Goal: Task Accomplishment & Management: Complete application form

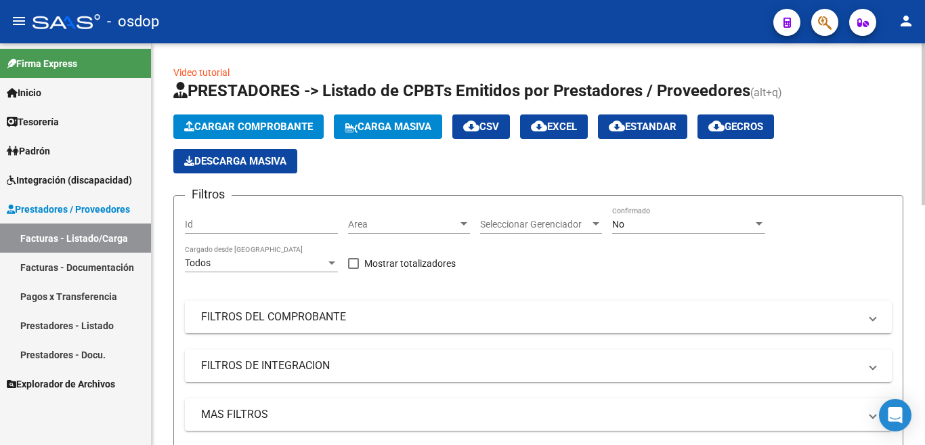
click at [277, 136] on button "Cargar Comprobante" at bounding box center [248, 126] width 150 height 24
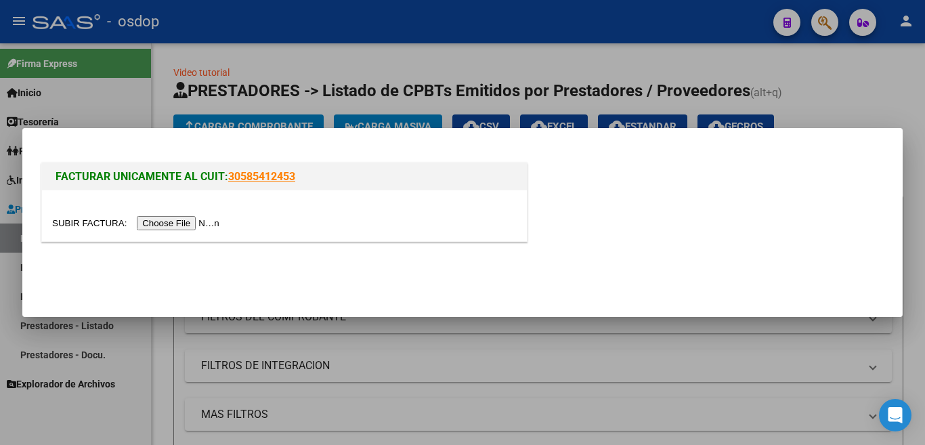
click at [206, 224] on input "file" at bounding box center [137, 223] width 171 height 14
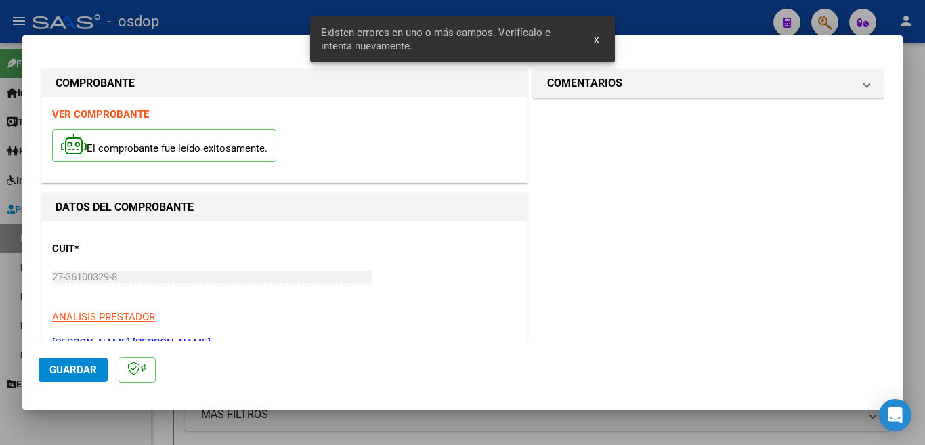
scroll to position [301, 0]
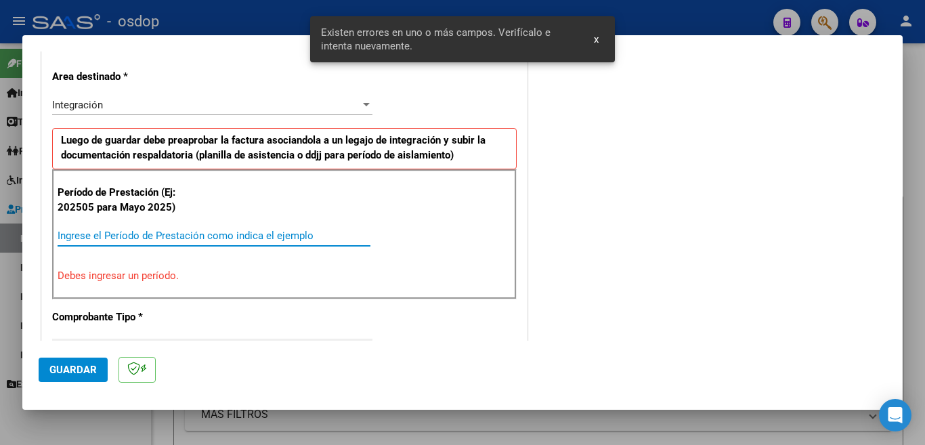
click at [259, 232] on input "Ingrese el Período de Prestación como indica el ejemplo" at bounding box center [214, 236] width 313 height 12
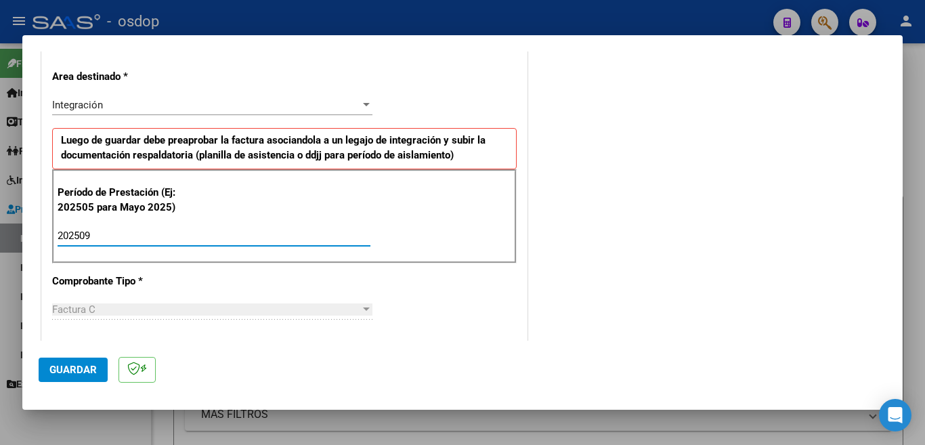
scroll to position [505, 0]
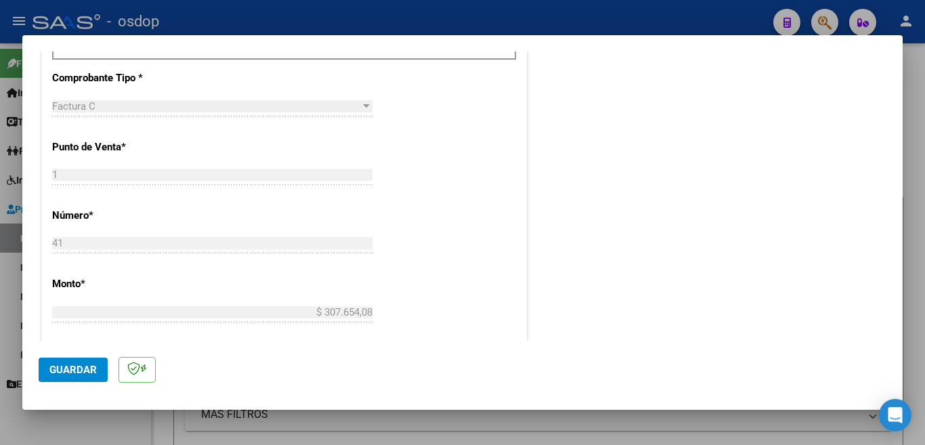
type input "202509"
click at [62, 381] on button "Guardar" at bounding box center [73, 370] width 69 height 24
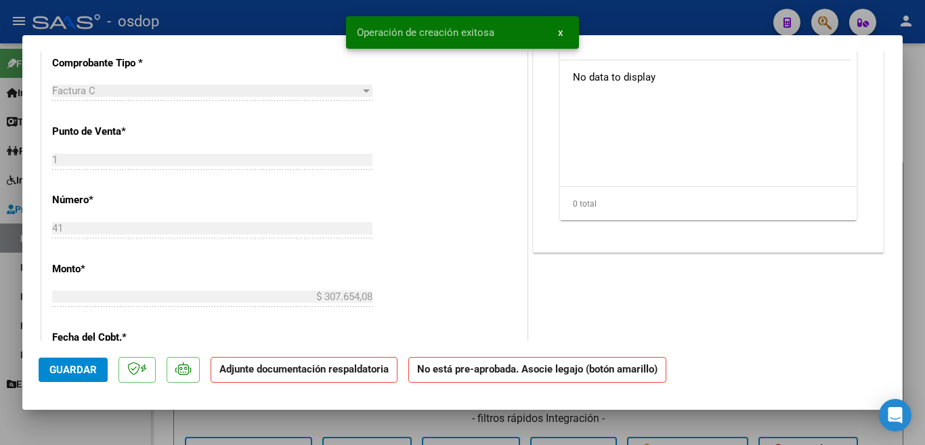
scroll to position [0, 0]
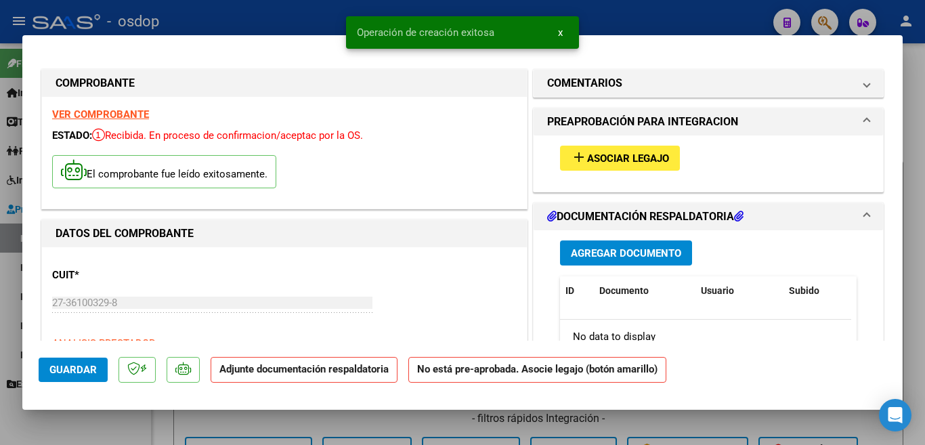
click at [647, 153] on span "Asociar Legajo" at bounding box center [628, 158] width 82 height 12
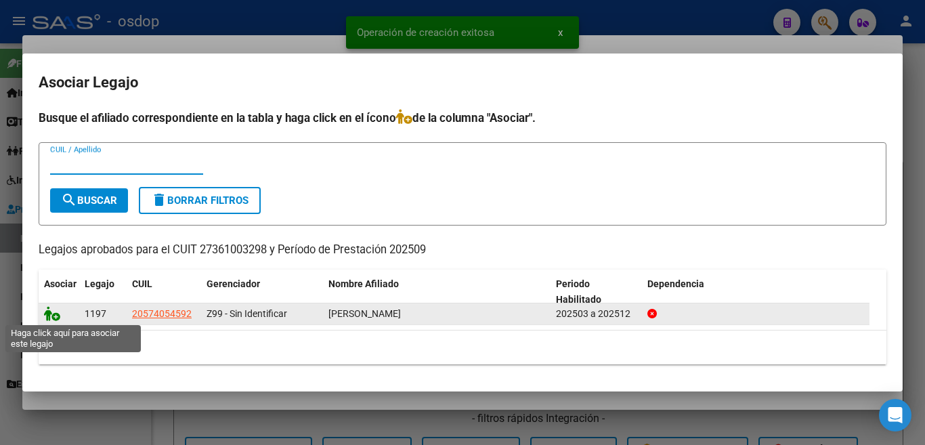
click at [46, 314] on icon at bounding box center [52, 313] width 16 height 15
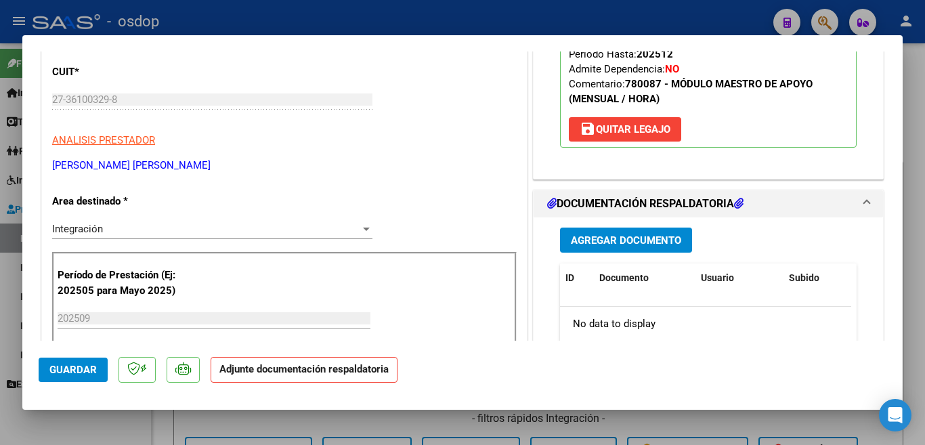
scroll to position [339, 0]
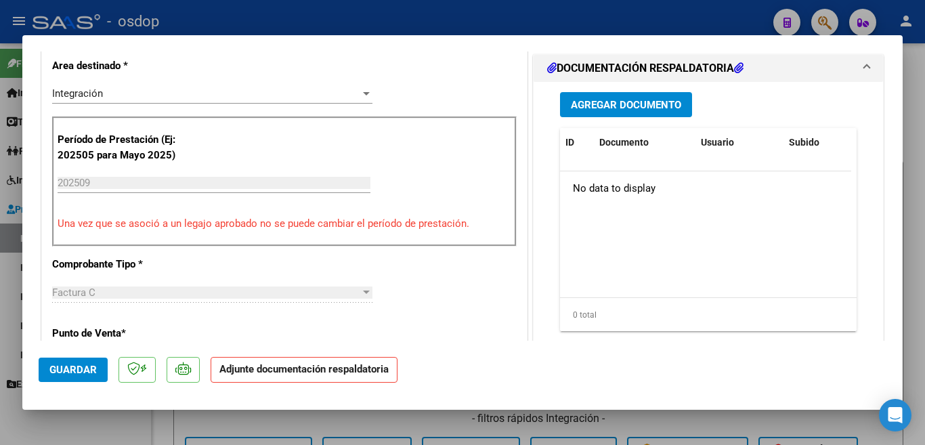
click at [622, 115] on button "Agregar Documento" at bounding box center [626, 104] width 132 height 25
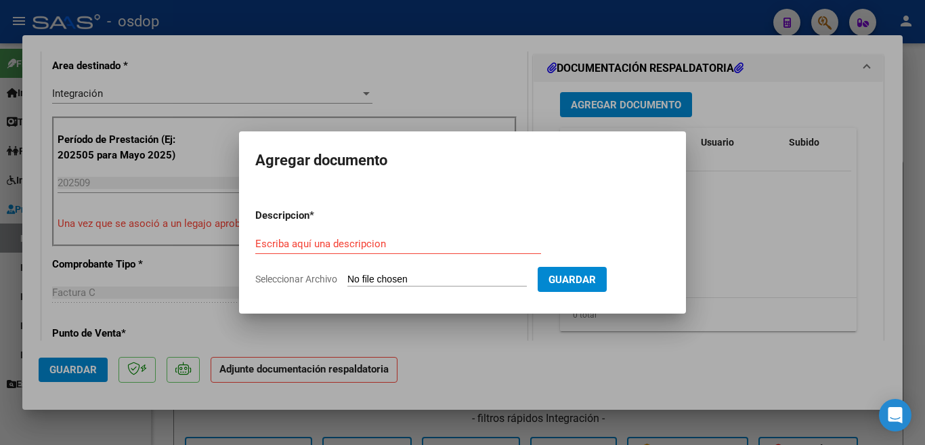
click at [418, 255] on div "Escriba aquí una descripcion" at bounding box center [398, 250] width 286 height 33
click at [415, 250] on div "Escriba aquí una descripcion" at bounding box center [398, 244] width 286 height 20
click at [415, 245] on input "Escriba aquí una descripcion" at bounding box center [398, 244] width 286 height 12
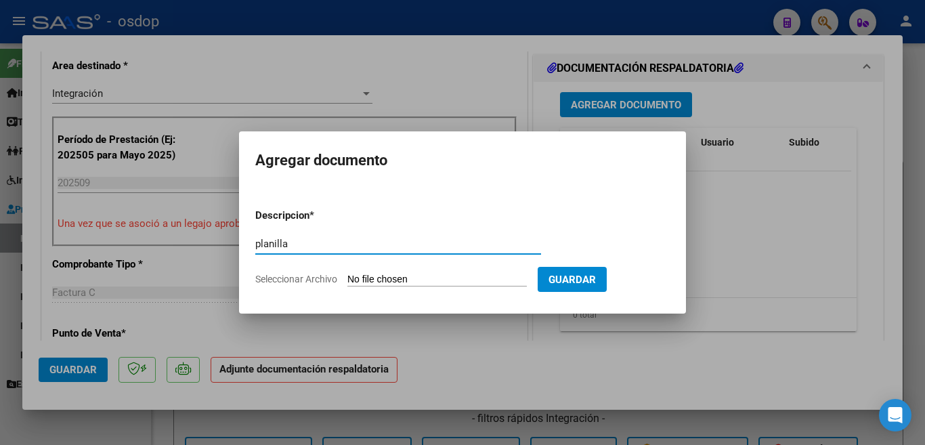
type input "planilla"
click at [421, 278] on input "Seleccionar Archivo" at bounding box center [436, 280] width 179 height 13
type input "C:\fakepath\Rossi Seghesso Planilla.pdf"
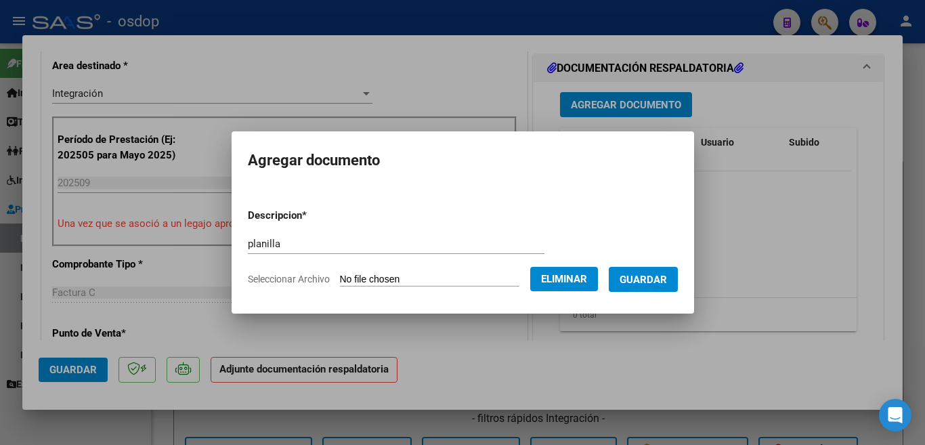
click at [587, 274] on span "Eliminar" at bounding box center [564, 279] width 46 height 12
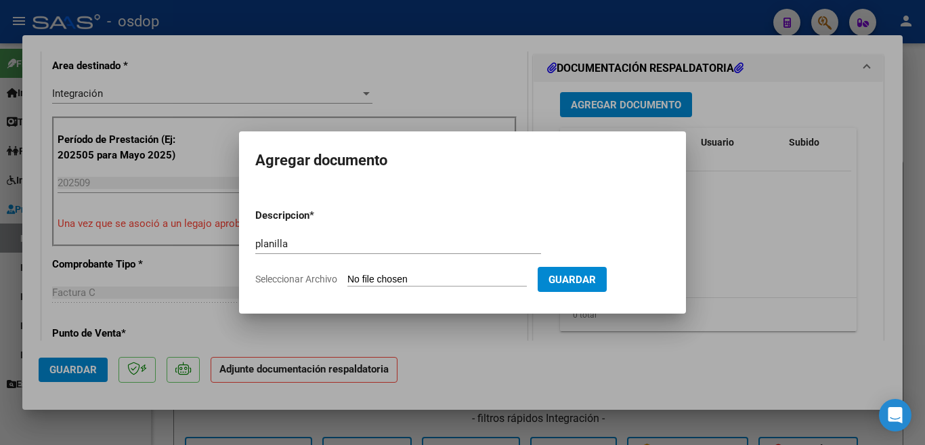
click at [430, 272] on form "Descripcion * planilla Escriba aquí una descripcion Seleccionar Archivo Guardar" at bounding box center [462, 247] width 415 height 99
click at [431, 276] on input "Seleccionar Archivo" at bounding box center [436, 280] width 179 height 13
type input "C:\fakepath\Asistencia padilla.pdf"
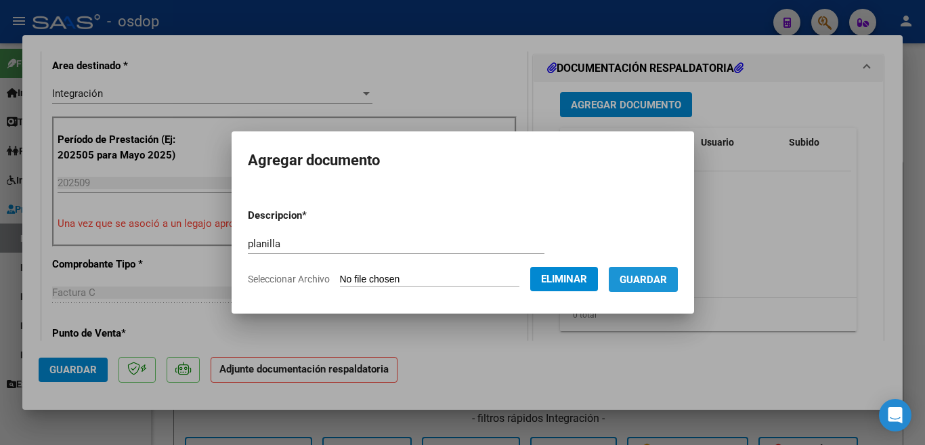
click at [628, 277] on button "Guardar" at bounding box center [643, 279] width 69 height 25
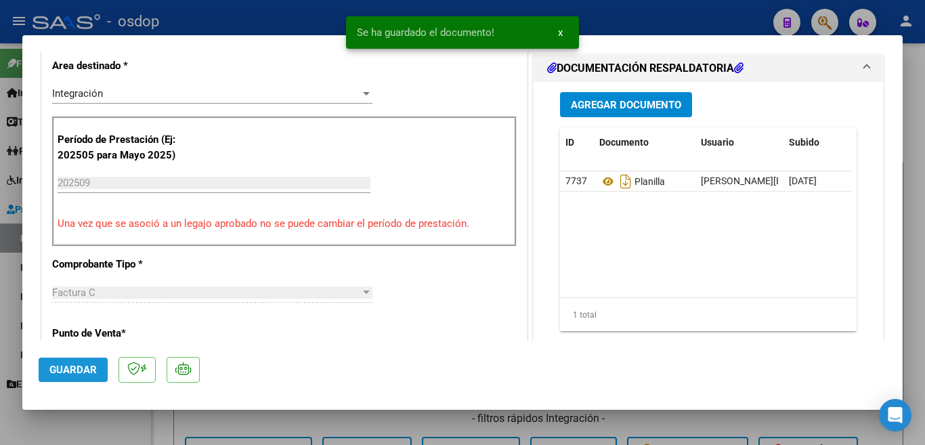
click at [96, 373] on span "Guardar" at bounding box center [72, 370] width 47 height 12
click at [0, 375] on div at bounding box center [462, 222] width 925 height 445
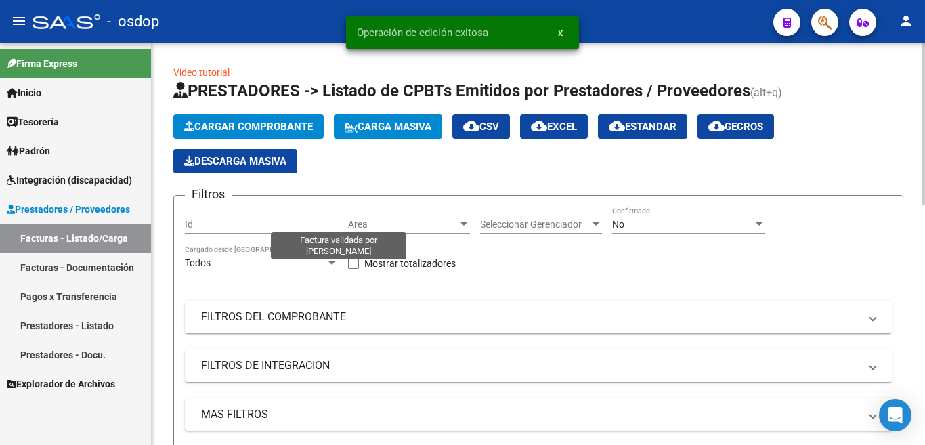
scroll to position [406, 0]
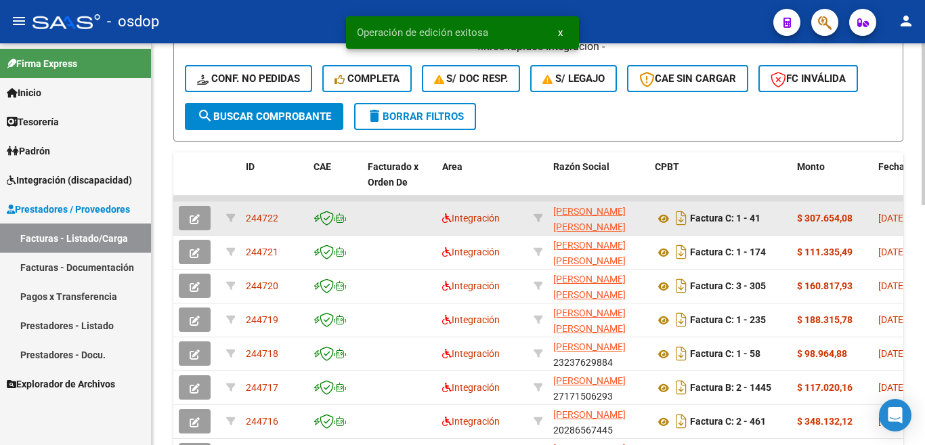
click at [283, 222] on div "244722" at bounding box center [274, 219] width 57 height 16
click at [274, 221] on span "244722" at bounding box center [262, 218] width 33 height 11
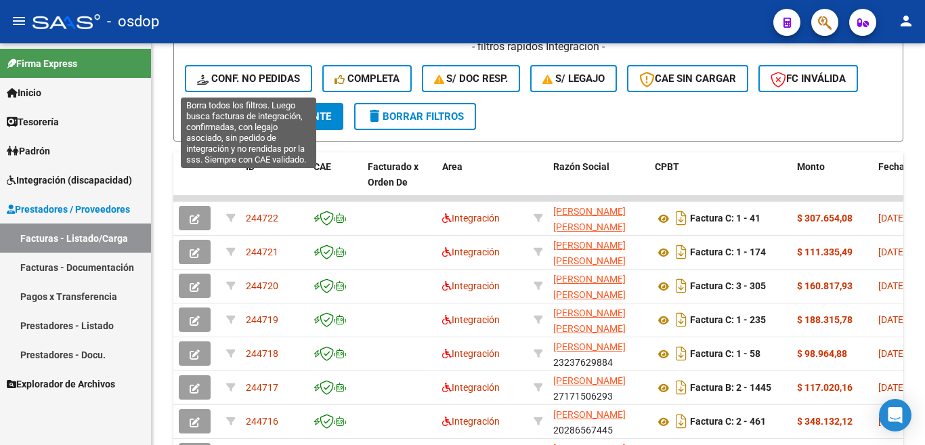
copy span "244722"
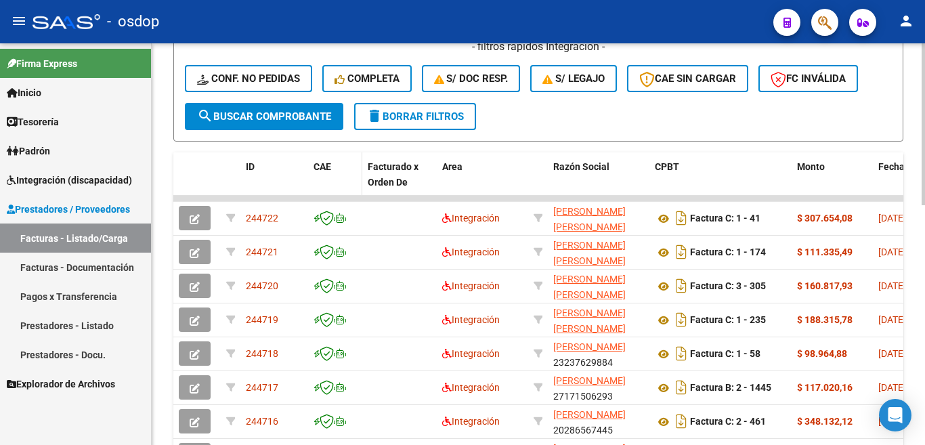
copy span "244722"
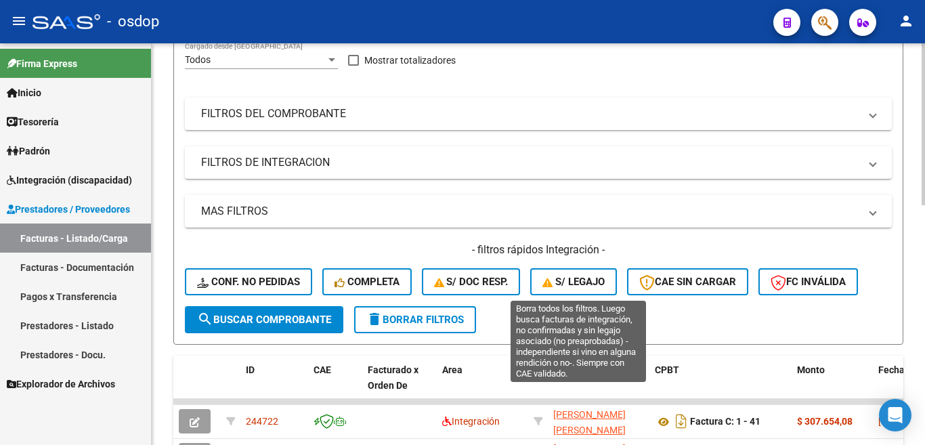
click at [572, 280] on span "S/ legajo" at bounding box center [574, 282] width 62 height 12
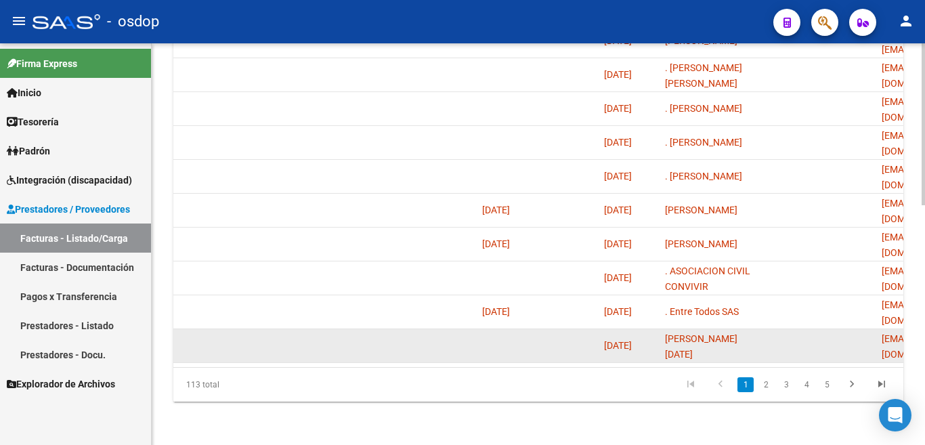
scroll to position [595, 0]
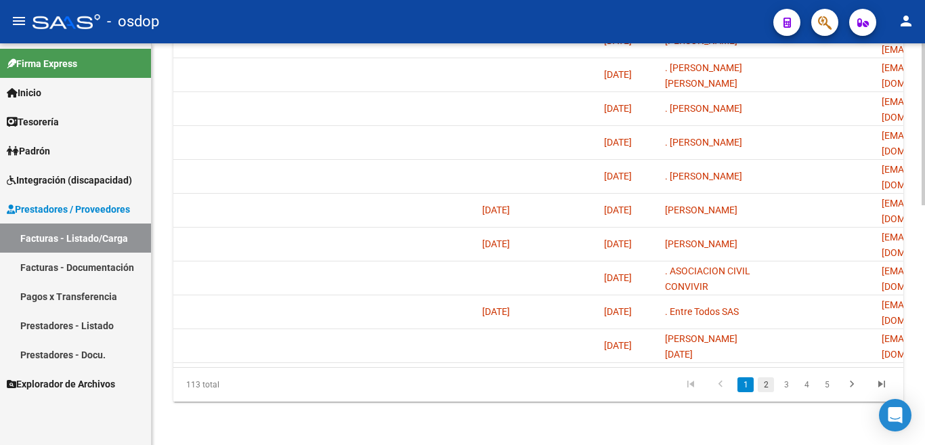
click at [763, 384] on link "2" at bounding box center [766, 384] width 16 height 15
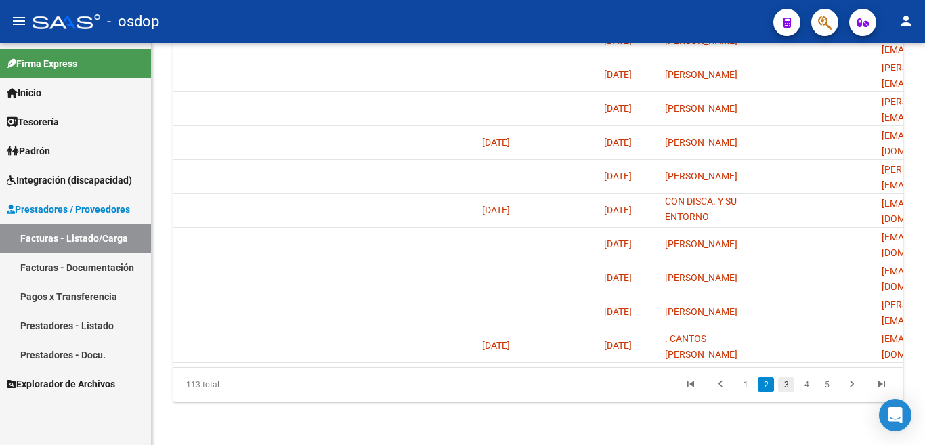
click at [786, 383] on link "3" at bounding box center [786, 384] width 16 height 15
click at [786, 383] on div "113 total 1 2 3 4 5" at bounding box center [538, 385] width 730 height 34
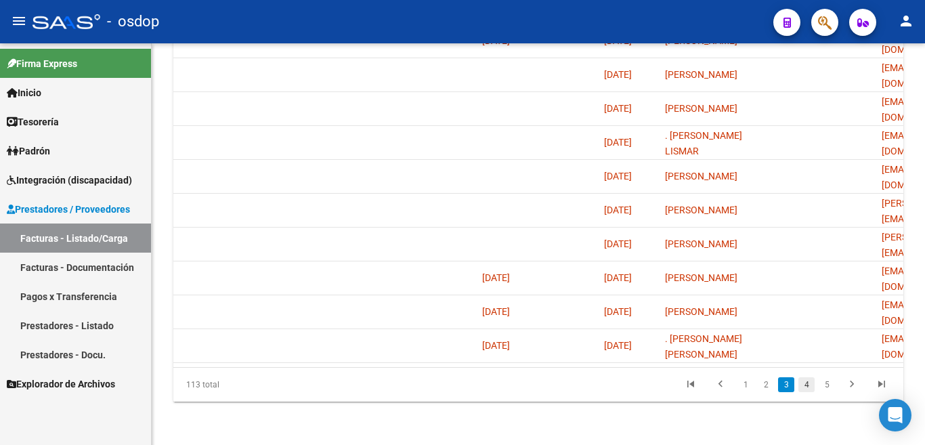
click at [809, 385] on link "4" at bounding box center [807, 384] width 16 height 15
click at [809, 385] on div "113 total 1 2 3 4 5" at bounding box center [538, 385] width 730 height 34
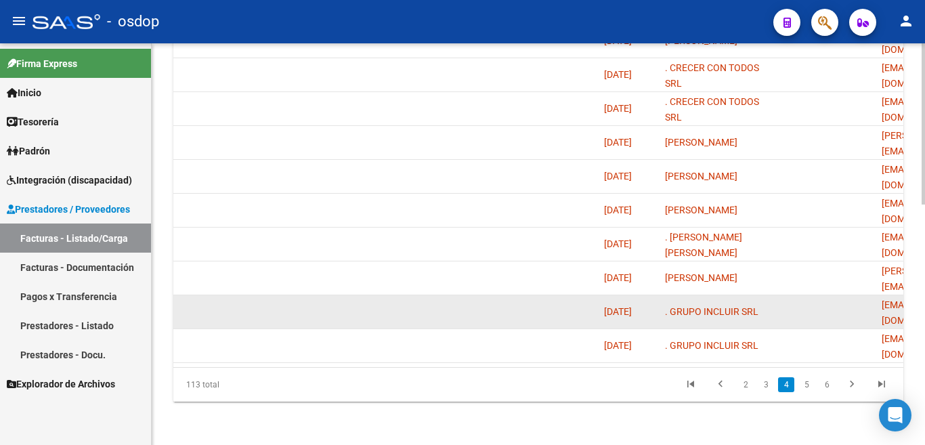
click at [816, 295] on datatable-body-cell at bounding box center [822, 311] width 108 height 33
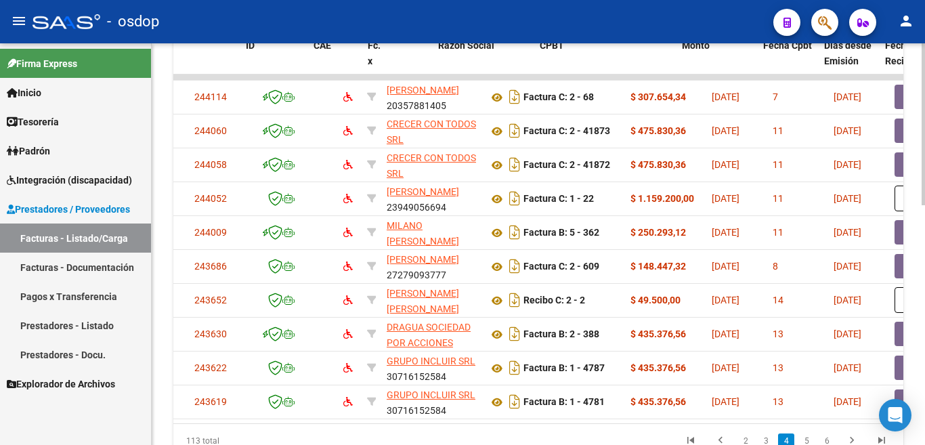
scroll to position [0, 0]
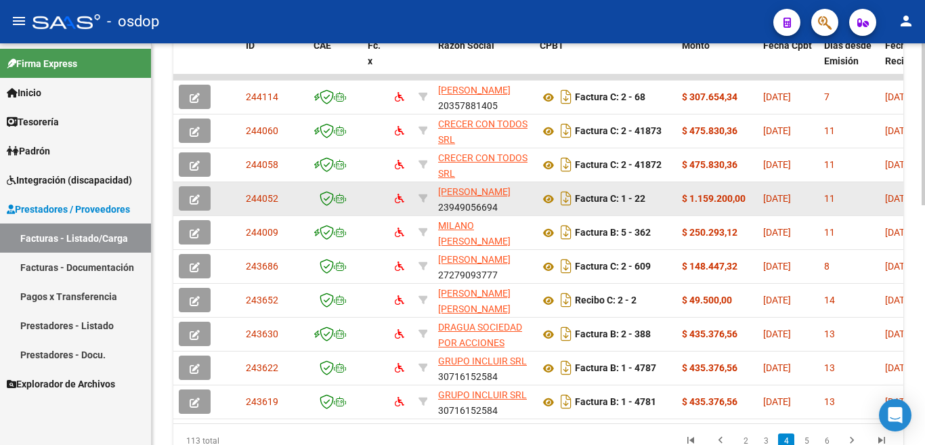
click at [184, 200] on button "button" at bounding box center [195, 198] width 32 height 24
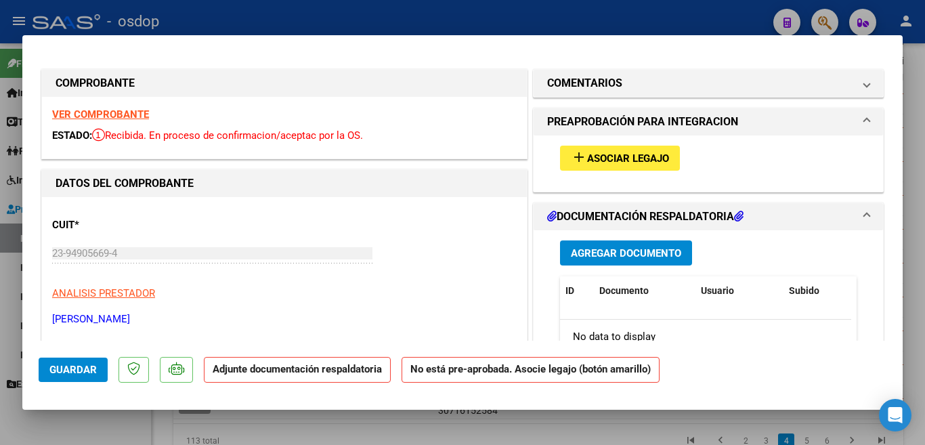
click at [606, 157] on span "Asociar Legajo" at bounding box center [628, 158] width 82 height 12
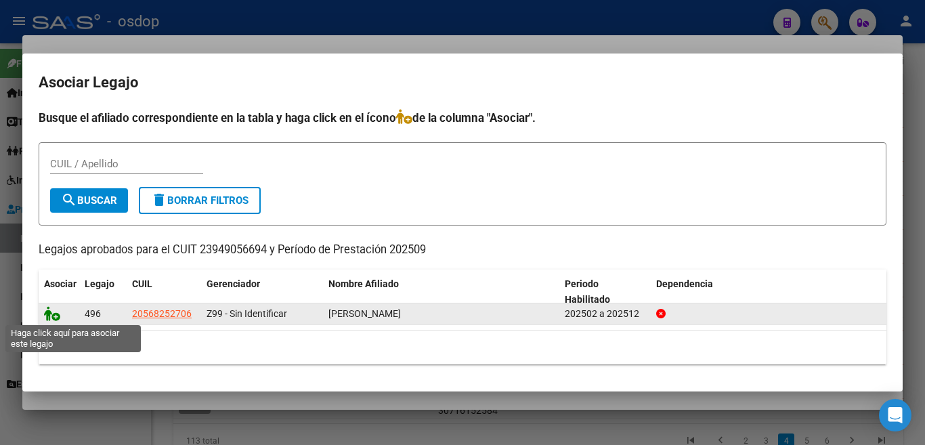
click at [57, 311] on icon at bounding box center [52, 313] width 16 height 15
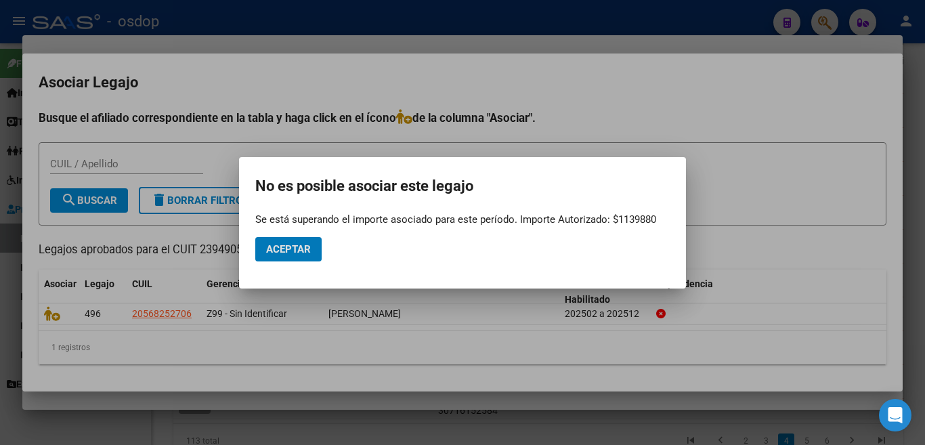
click at [295, 253] on span "Aceptar" at bounding box center [288, 249] width 45 height 12
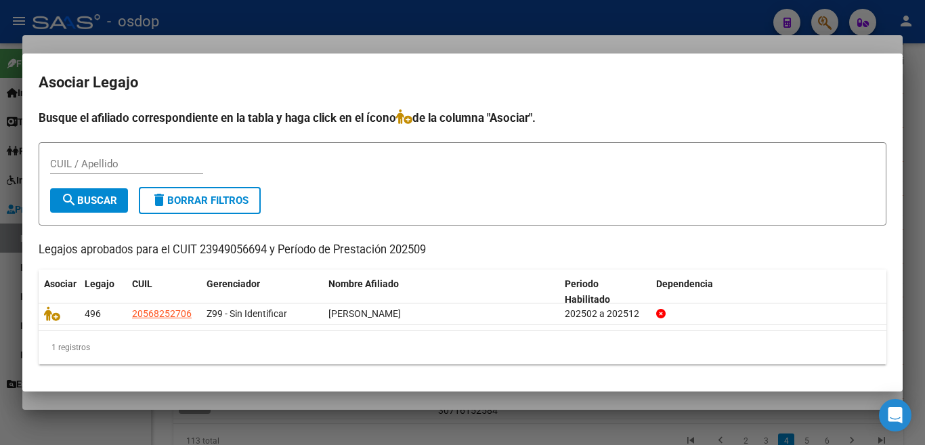
click at [54, 213] on form "CUIL / Apellido search Buscar delete Borrar Filtros" at bounding box center [463, 183] width 848 height 83
click at [0, 97] on div at bounding box center [462, 222] width 925 height 445
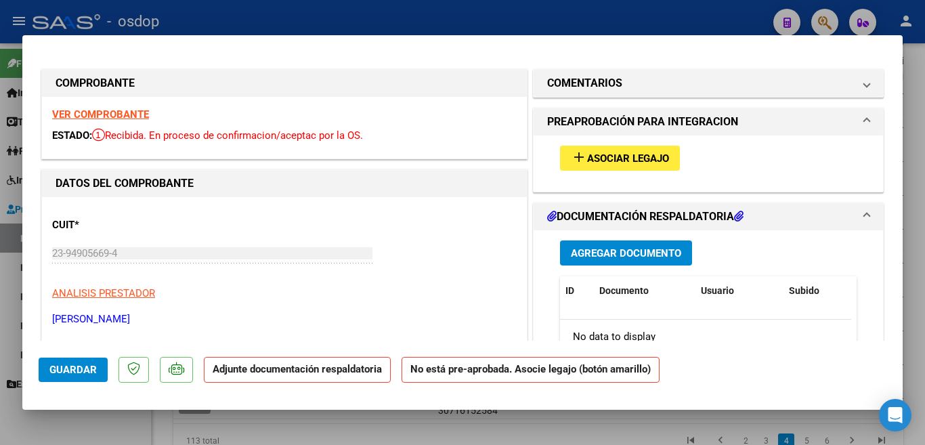
click at [0, 86] on div at bounding box center [462, 222] width 925 height 445
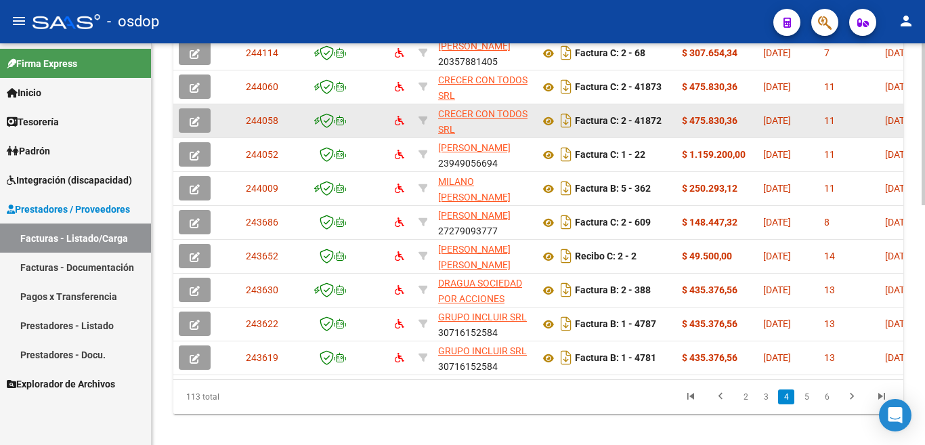
scroll to position [595, 0]
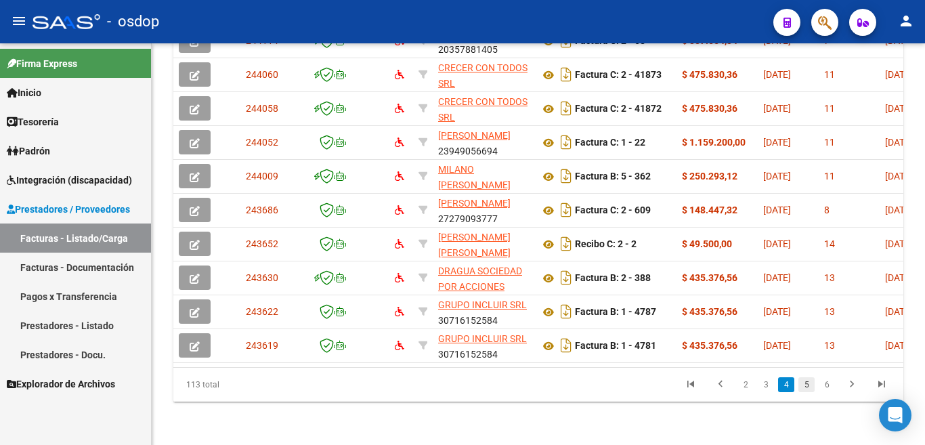
click at [801, 385] on link "5" at bounding box center [807, 384] width 16 height 15
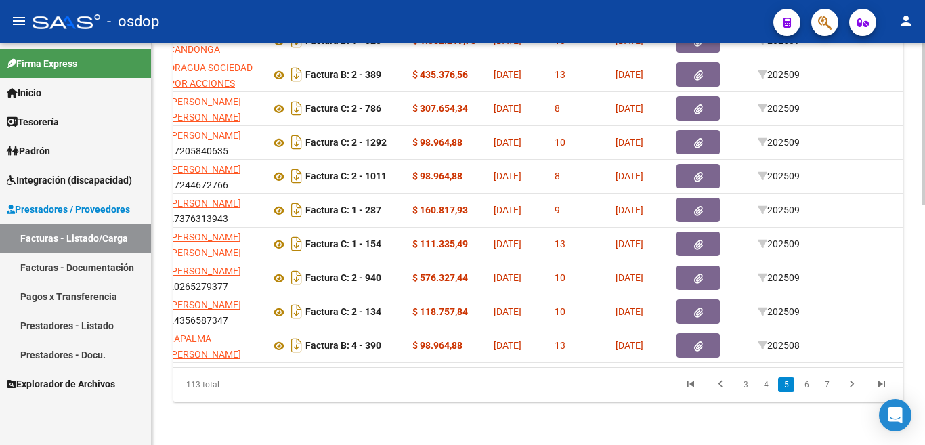
scroll to position [0, 157]
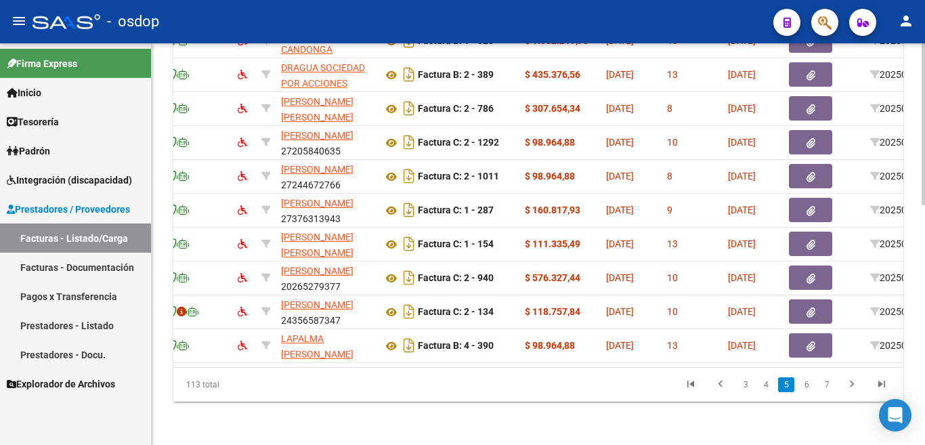
click at [457, 354] on datatable-selection "243605 TRASLADOS CANDONGA SOCIEDAD DE RESPONSABILIDAD LIMITADA 30717871495 Fact…" at bounding box center [381, 359] width 730 height 11
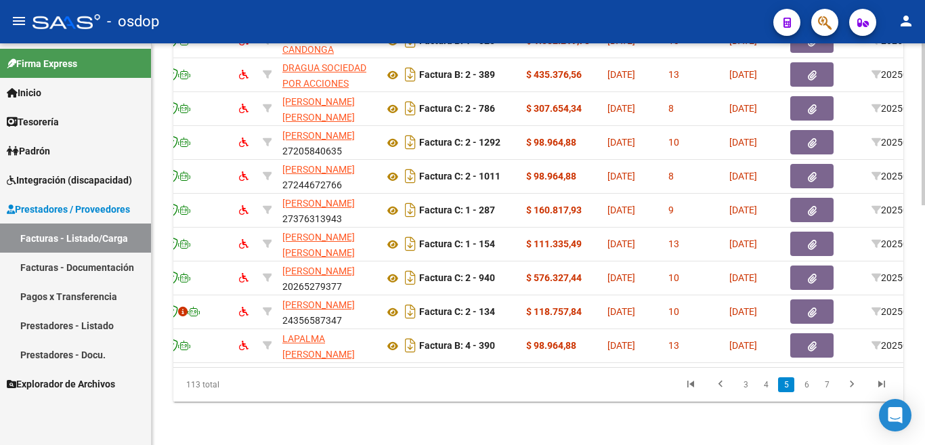
scroll to position [0, 0]
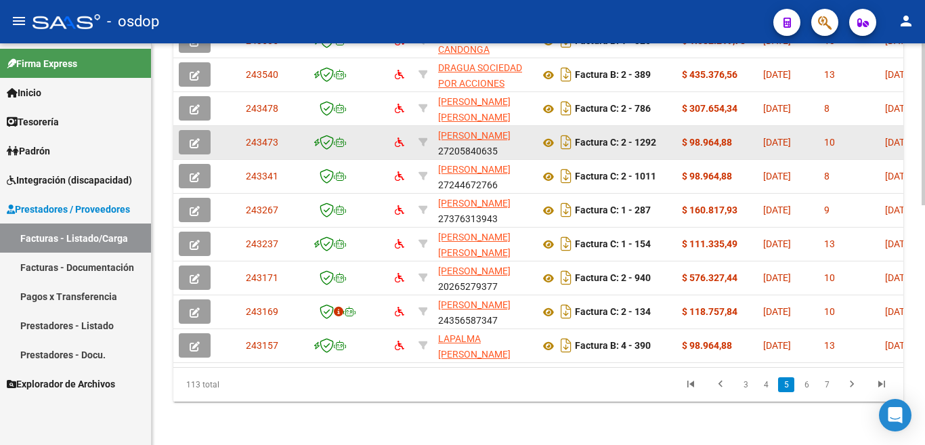
click at [209, 146] on datatable-body-cell at bounding box center [196, 142] width 47 height 33
click at [205, 140] on button "button" at bounding box center [195, 142] width 32 height 24
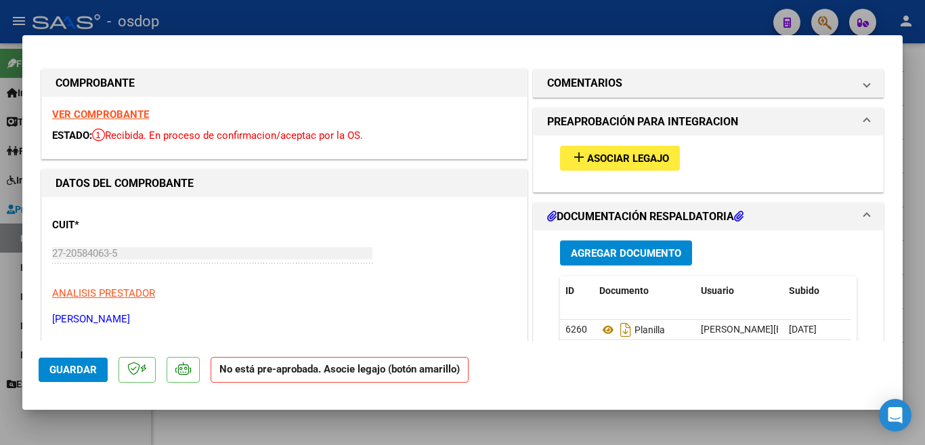
click at [633, 163] on span "Asociar Legajo" at bounding box center [628, 158] width 82 height 12
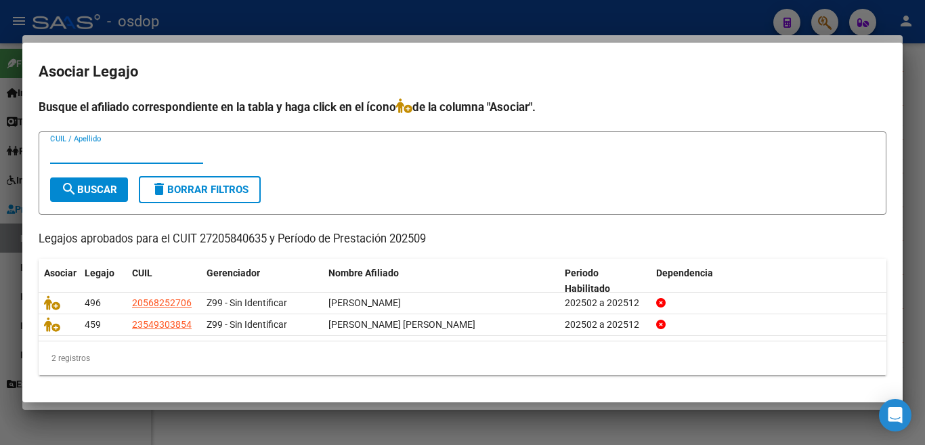
click at [0, 182] on div at bounding box center [462, 222] width 925 height 445
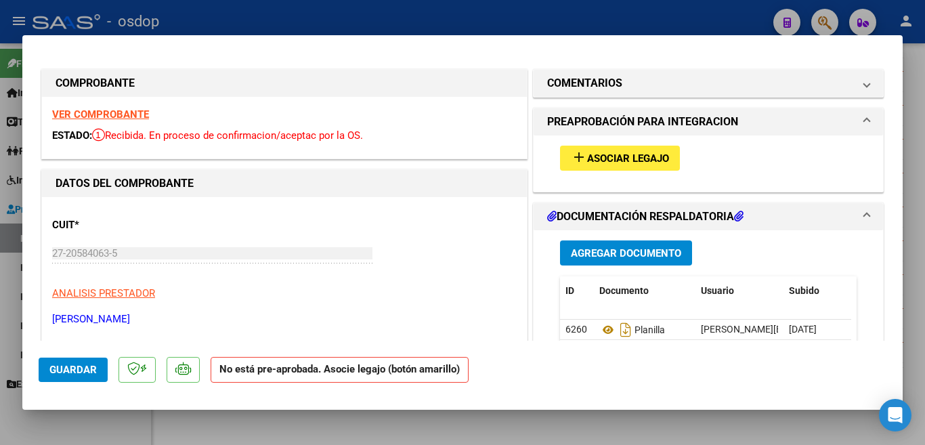
click at [1, 210] on div at bounding box center [462, 222] width 925 height 445
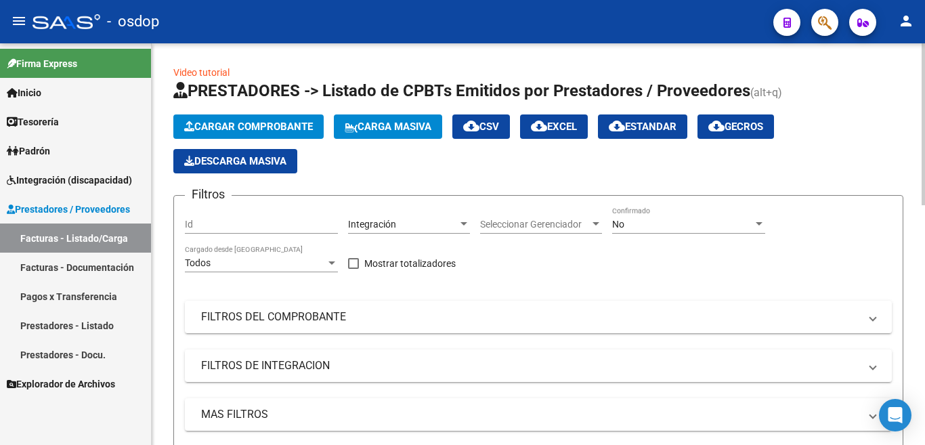
click at [230, 117] on button "Cargar Comprobante" at bounding box center [248, 126] width 150 height 24
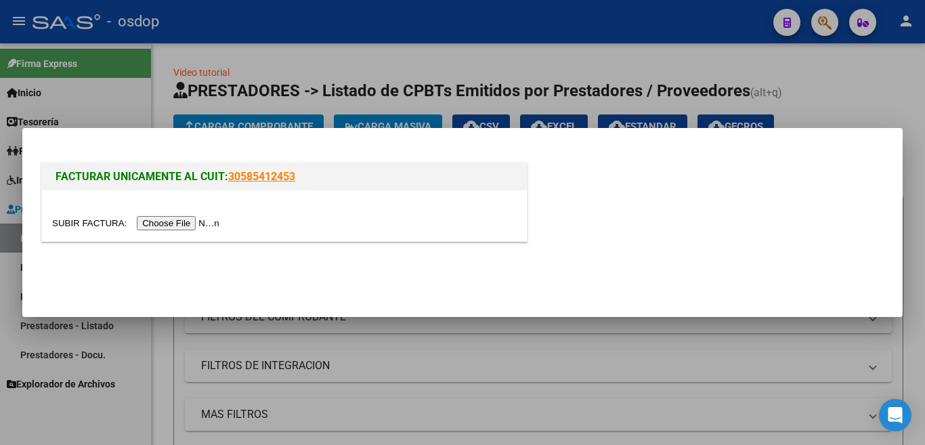
click at [161, 219] on input "file" at bounding box center [137, 223] width 171 height 14
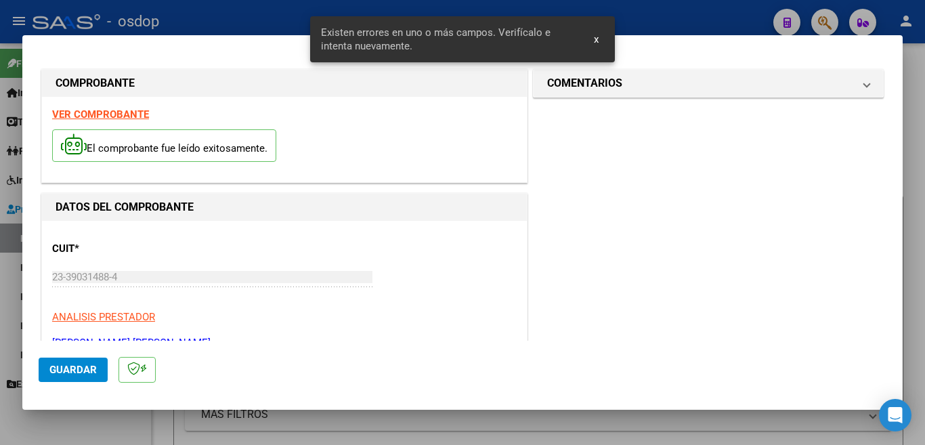
scroll to position [327, 0]
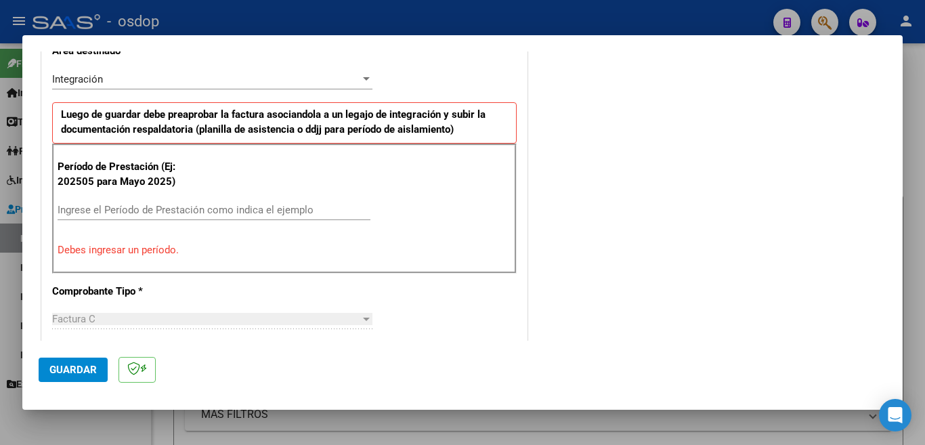
click at [161, 217] on div "Ingrese el Período de Prestación como indica el ejemplo" at bounding box center [214, 210] width 313 height 20
click at [161, 212] on input "Ingrese el Período de Prestación como indica el ejemplo" at bounding box center [214, 210] width 313 height 12
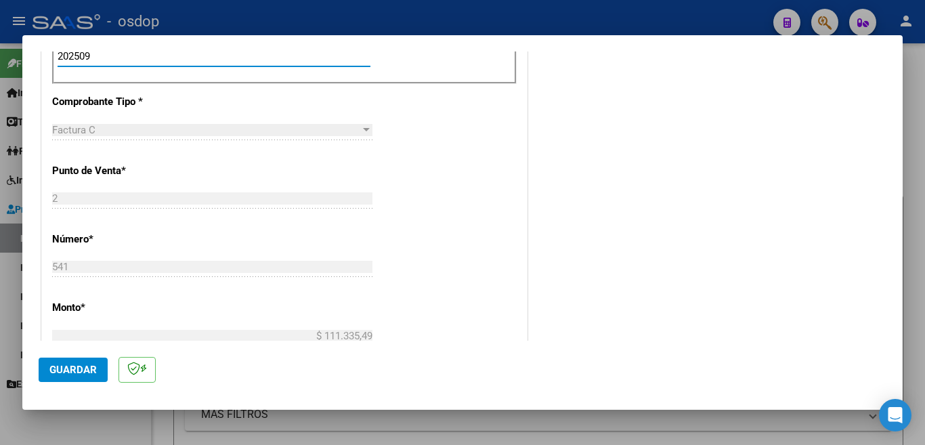
scroll to position [530, 0]
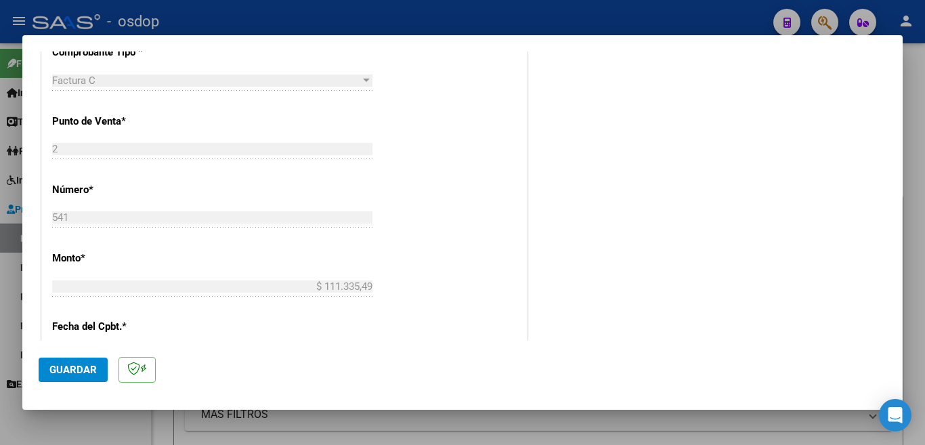
type input "202509"
click at [79, 371] on span "Guardar" at bounding box center [72, 370] width 47 height 12
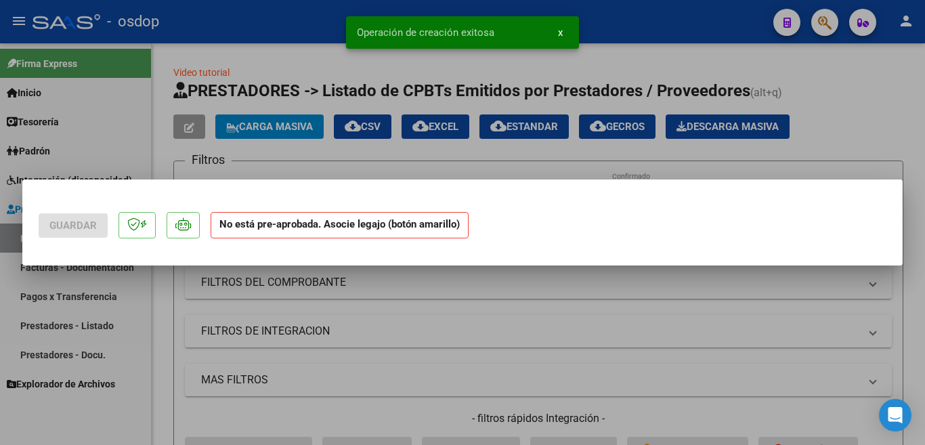
scroll to position [0, 0]
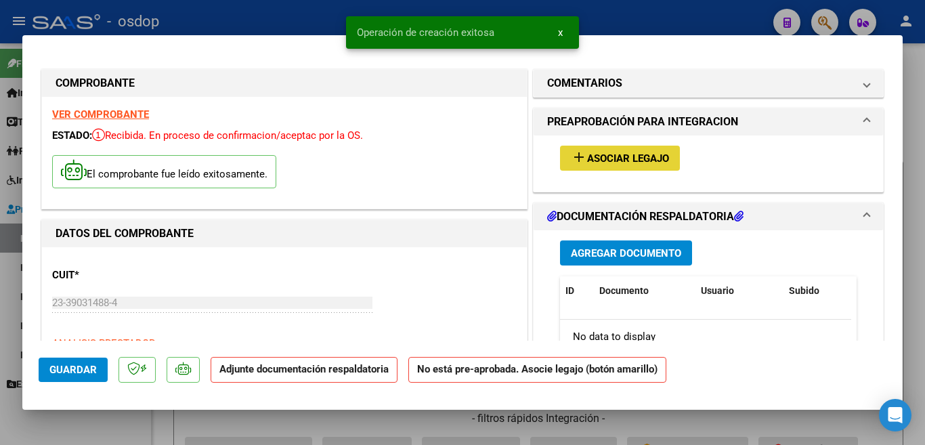
click at [647, 167] on button "add Asociar Legajo" at bounding box center [620, 158] width 120 height 25
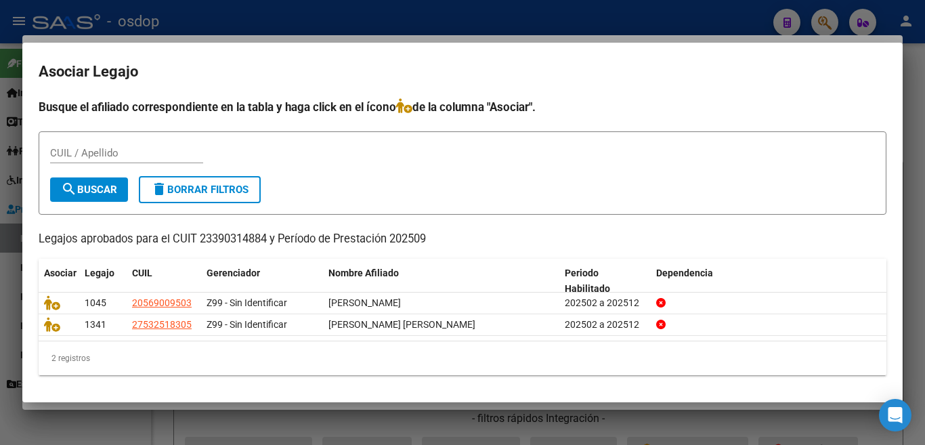
click at [743, 209] on form "CUIL / Apellido search Buscar delete Borrar Filtros" at bounding box center [463, 172] width 848 height 83
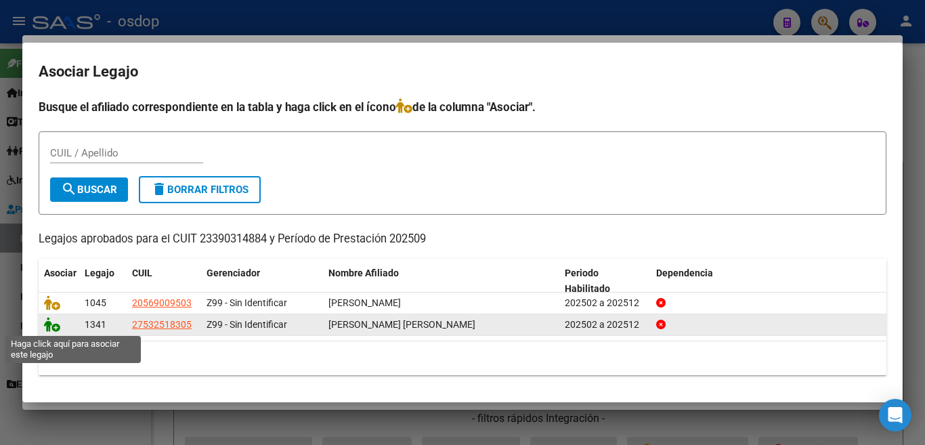
click at [48, 329] on icon at bounding box center [52, 324] width 16 height 15
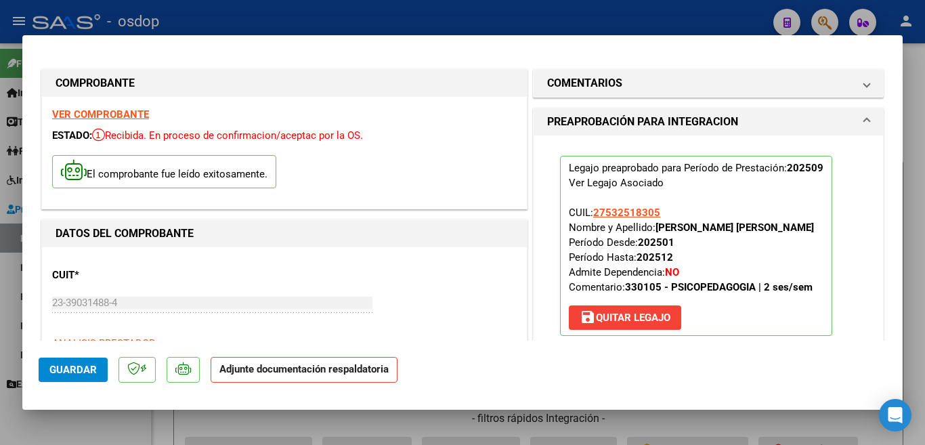
scroll to position [135, 0]
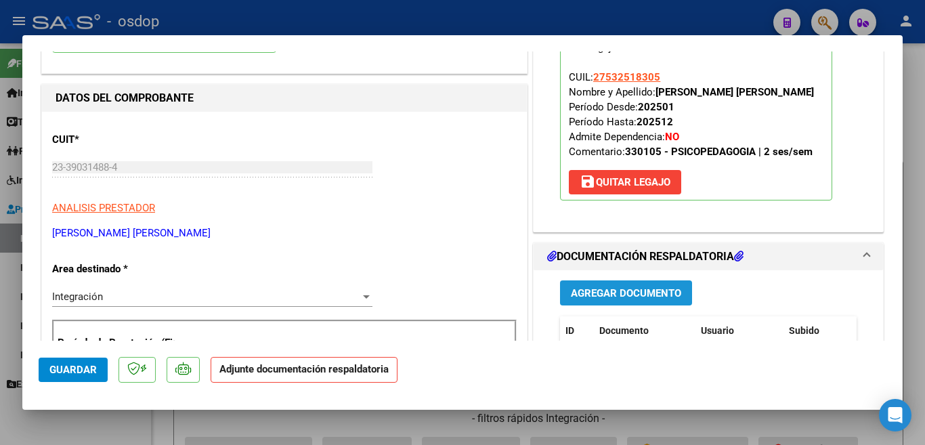
click at [626, 288] on span "Agregar Documento" at bounding box center [626, 293] width 110 height 12
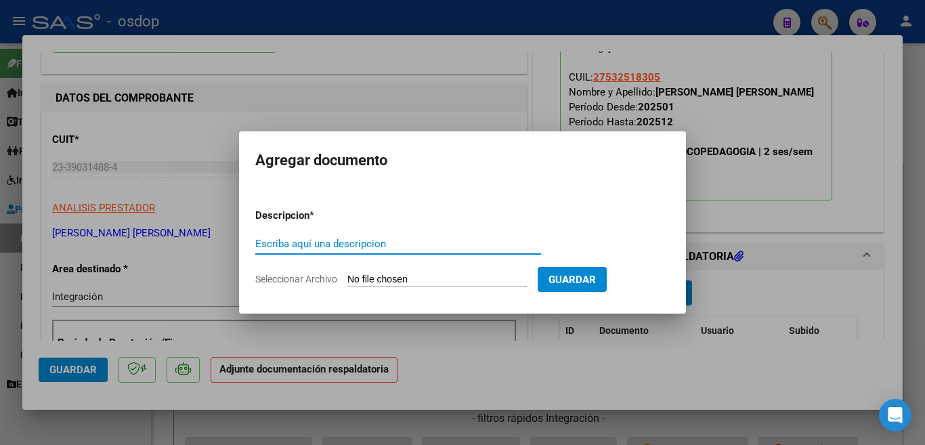
click at [457, 248] on input "Escriba aquí una descripcion" at bounding box center [398, 244] width 286 height 12
type input "planilla"
click at [459, 276] on input "Seleccionar Archivo" at bounding box center [436, 280] width 179 height 13
type input "C:\fakepath\Asist gaggero.pdf"
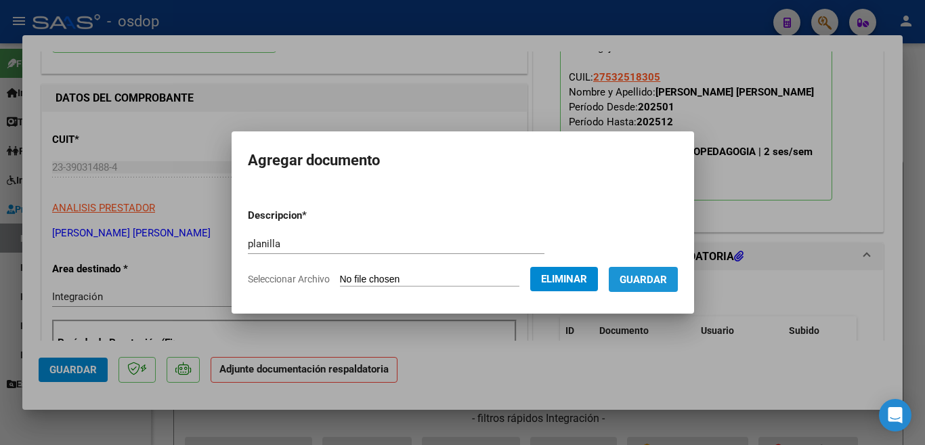
click at [659, 285] on span "Guardar" at bounding box center [643, 280] width 47 height 12
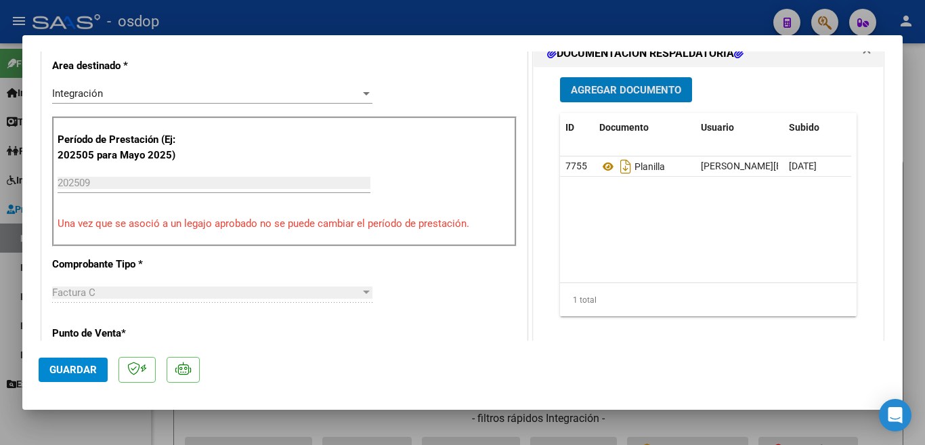
scroll to position [203, 0]
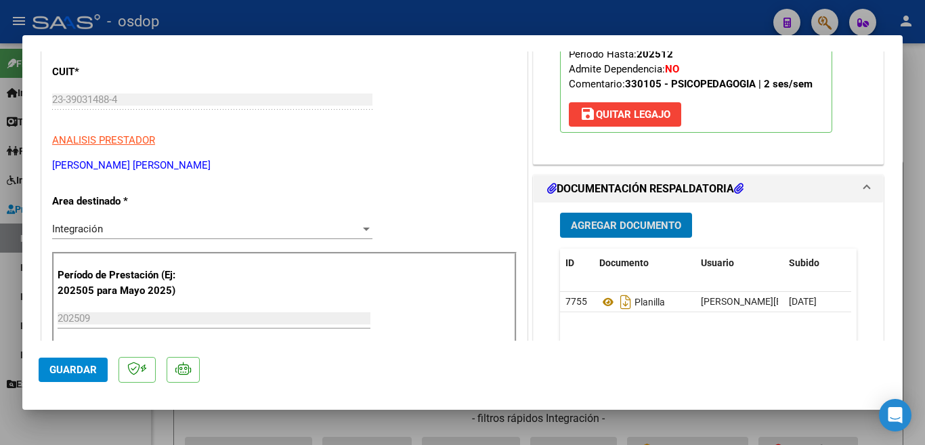
click at [68, 377] on button "Guardar" at bounding box center [73, 370] width 69 height 24
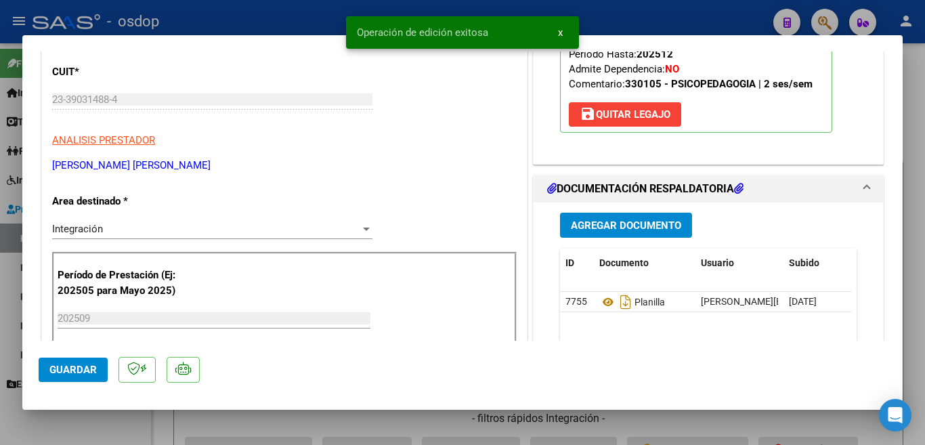
click at [0, 236] on div at bounding box center [462, 222] width 925 height 445
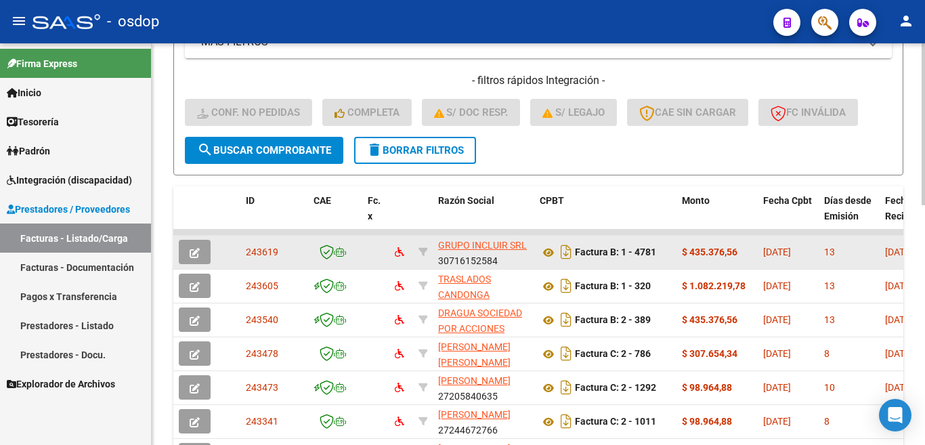
scroll to position [406, 0]
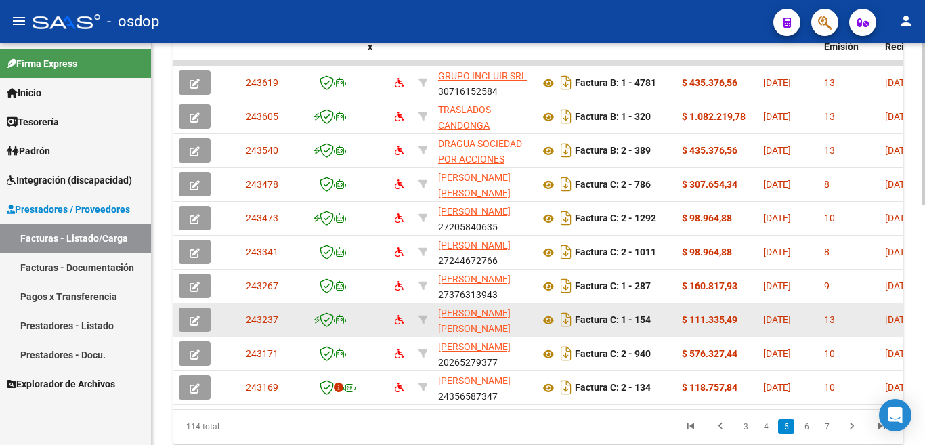
scroll to position [595, 0]
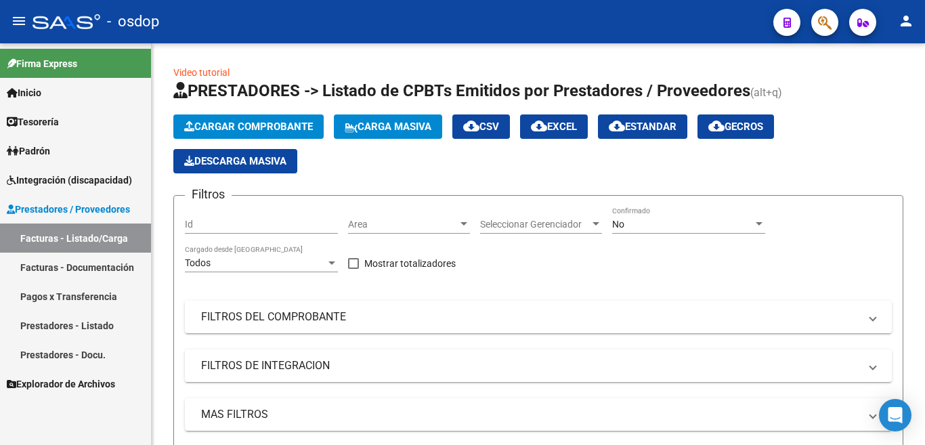
scroll to position [238, 0]
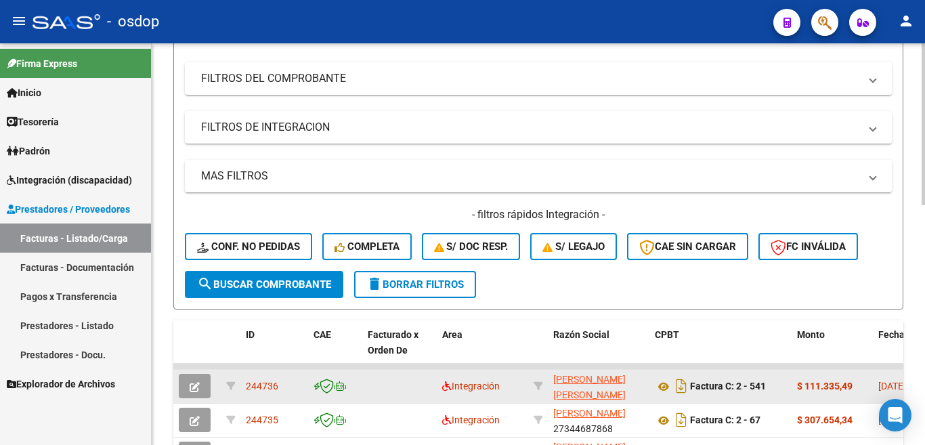
click at [272, 384] on span "244736" at bounding box center [262, 386] width 33 height 11
copy span "244736"
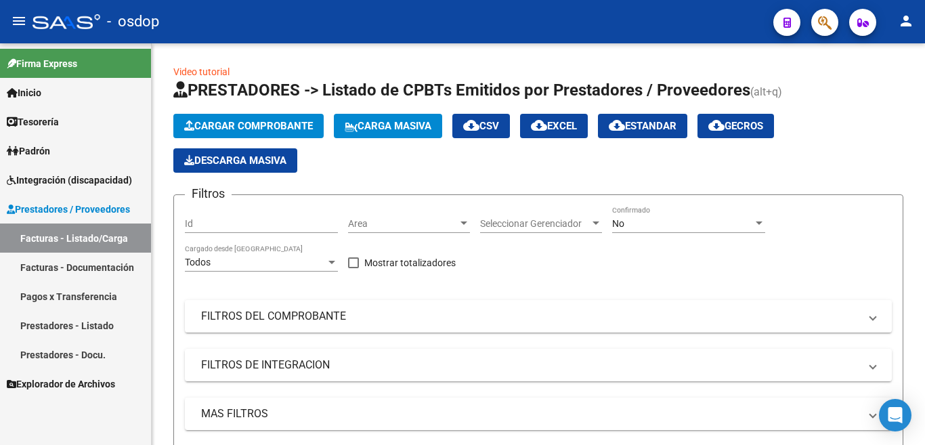
scroll to position [0, 0]
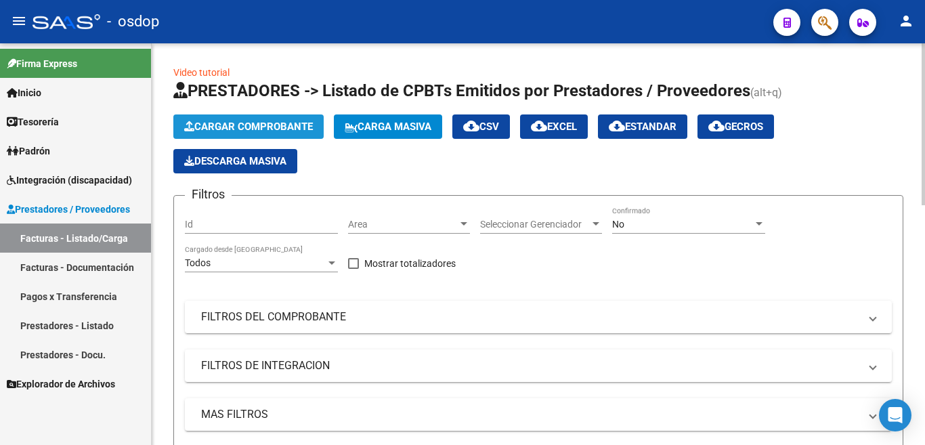
click at [240, 131] on span "Cargar Comprobante" at bounding box center [248, 127] width 129 height 12
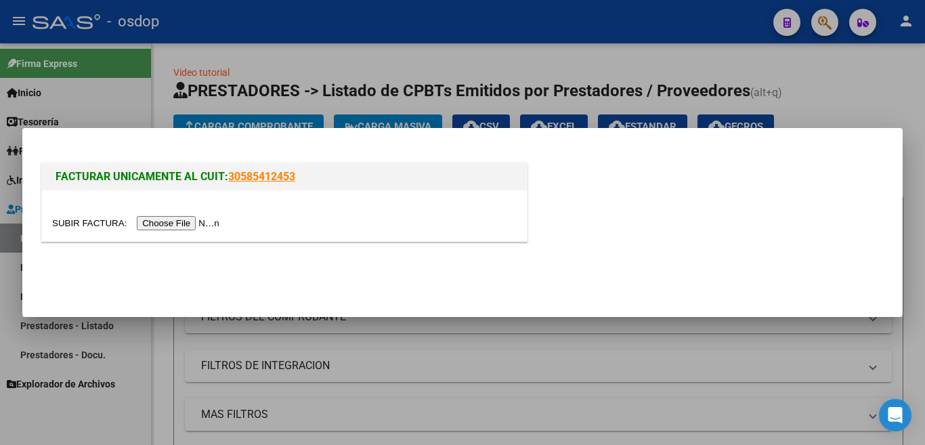
click at [206, 224] on input "file" at bounding box center [137, 223] width 171 height 14
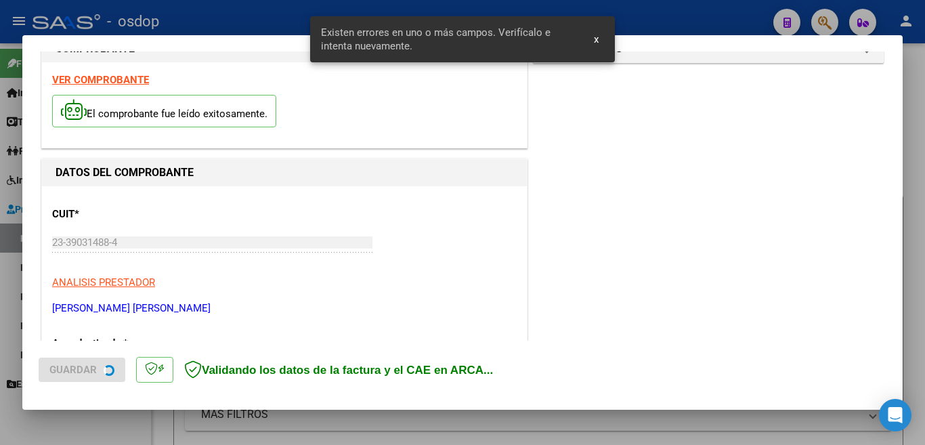
scroll to position [327, 0]
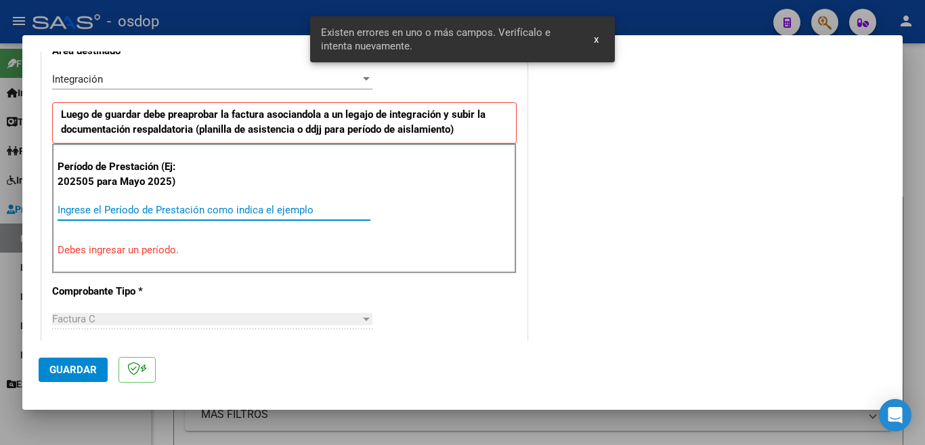
click at [215, 210] on input "Ingrese el Período de Prestación como indica el ejemplo" at bounding box center [214, 210] width 313 height 12
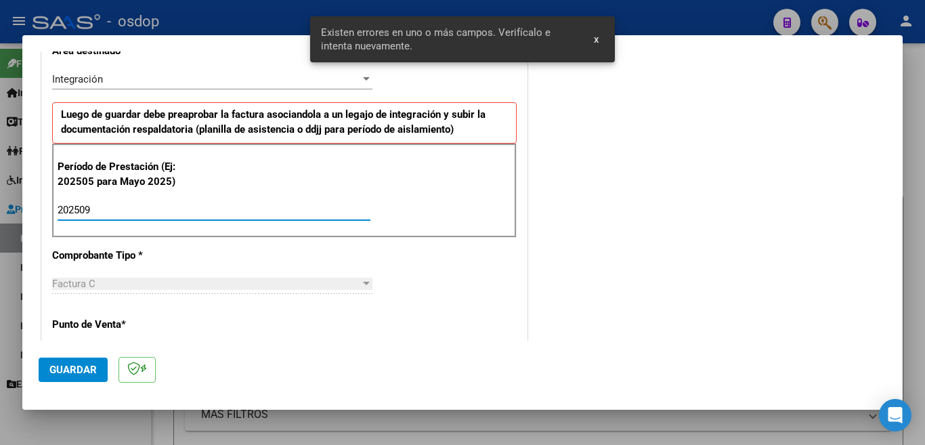
type input "202509"
click at [89, 364] on span "Guardar" at bounding box center [72, 370] width 47 height 12
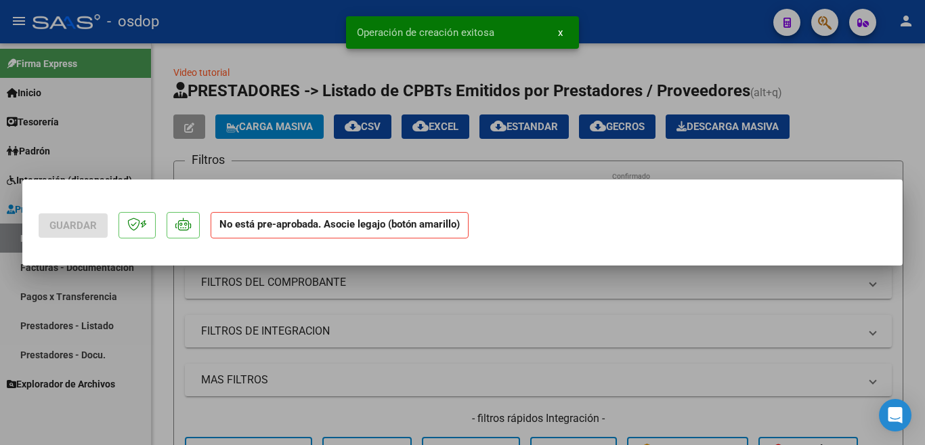
scroll to position [0, 0]
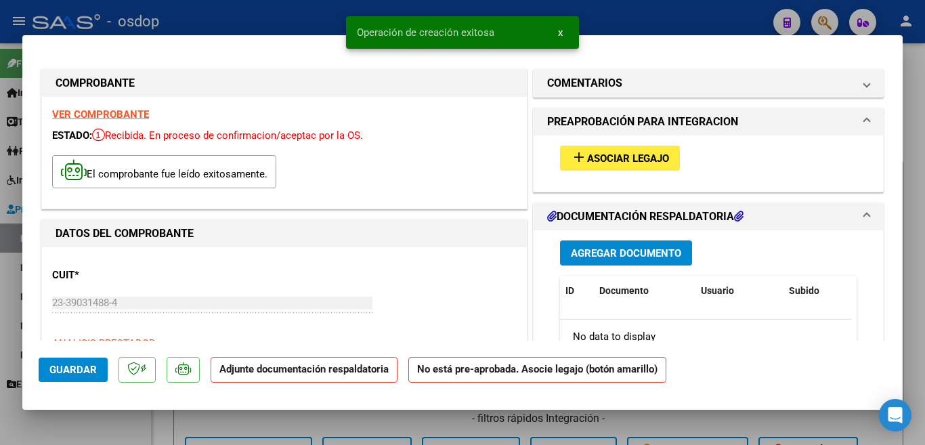
click at [587, 158] on span "Asociar Legajo" at bounding box center [628, 158] width 82 height 12
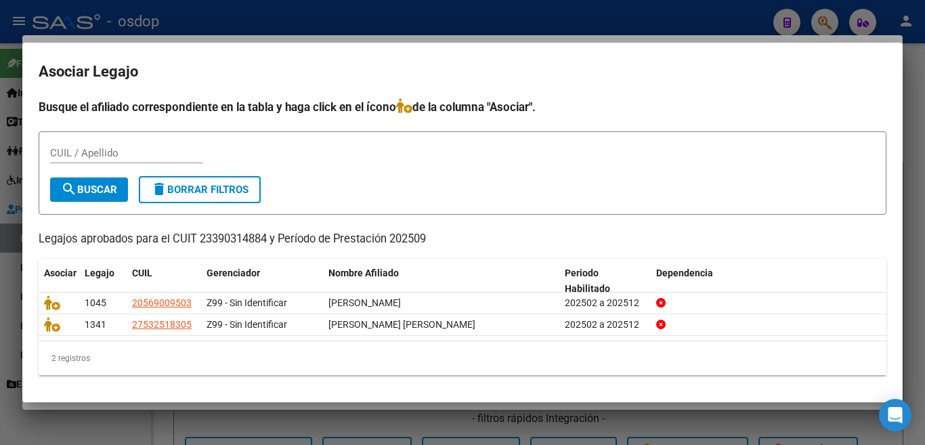
click at [729, 127] on div "Busque el afiliado correspondiente en la tabla y haga click en el ícono de la c…" at bounding box center [463, 236] width 848 height 277
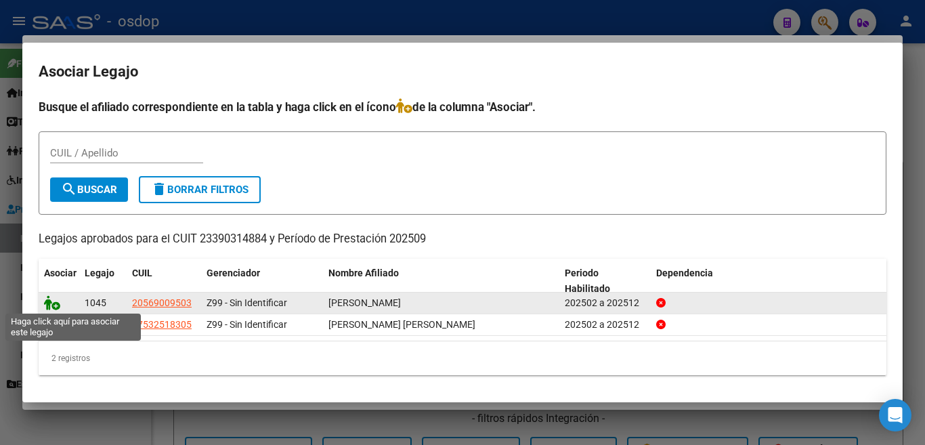
click at [51, 303] on icon at bounding box center [52, 302] width 16 height 15
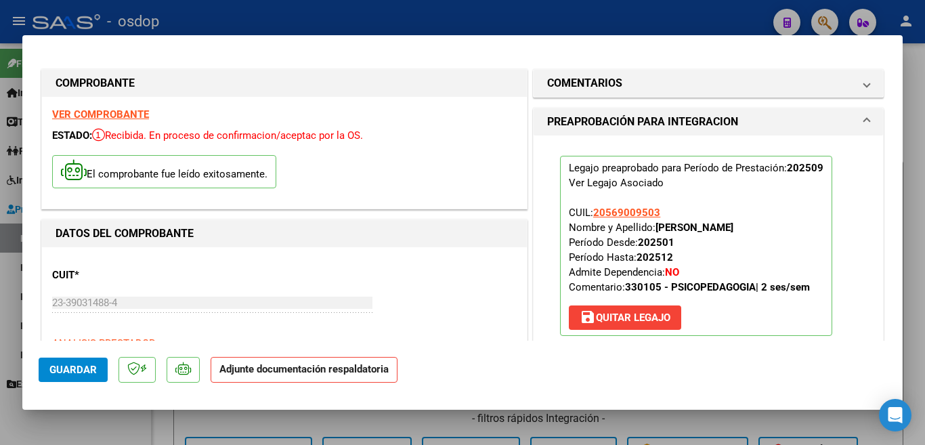
scroll to position [135, 0]
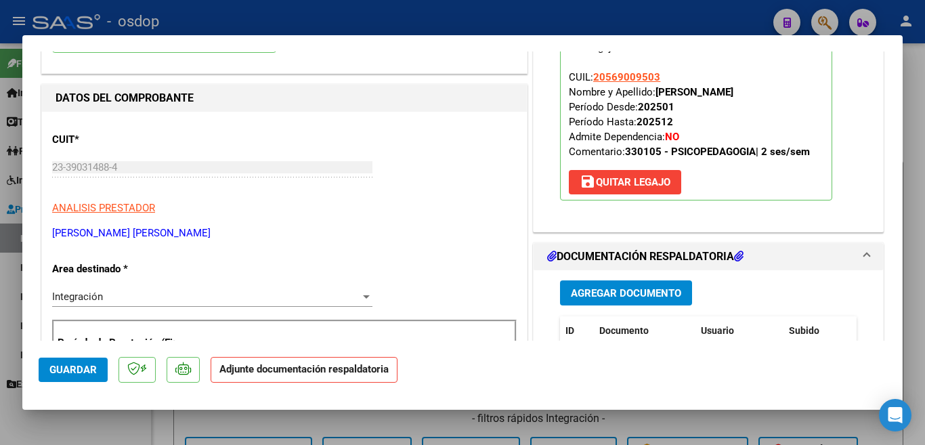
click at [591, 298] on span "Agregar Documento" at bounding box center [626, 293] width 110 height 12
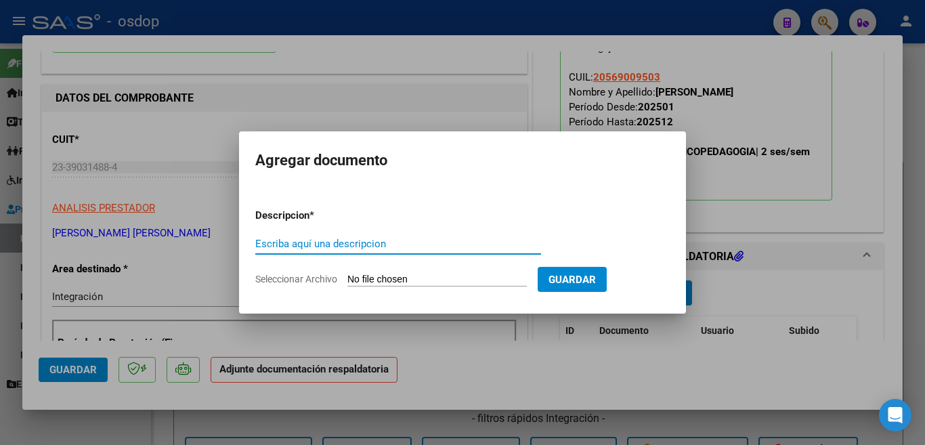
click at [294, 244] on input "Escriba aquí una descripcion" at bounding box center [398, 244] width 286 height 12
type input "l"
type input "planilla"
click at [429, 276] on input "Seleccionar Archivo" at bounding box center [436, 280] width 179 height 13
type input "C:\fakepath\[PERSON_NAME] ASIST [PERSON_NAME].pdf"
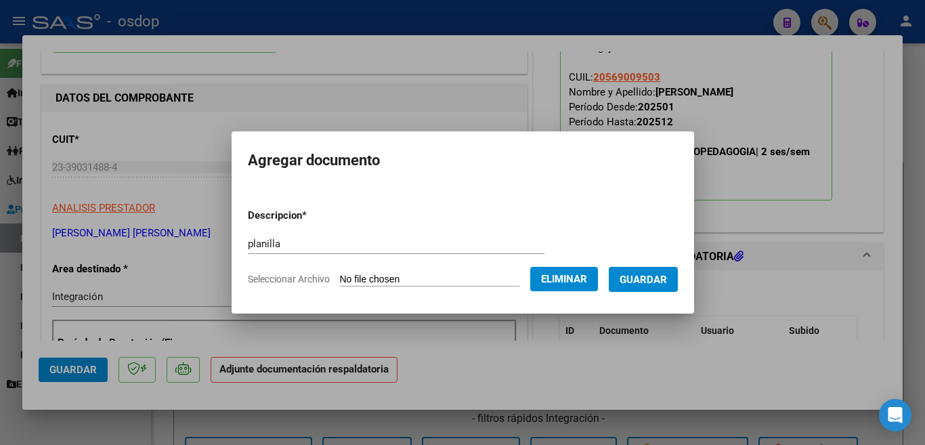
click at [650, 276] on span "Guardar" at bounding box center [643, 280] width 47 height 12
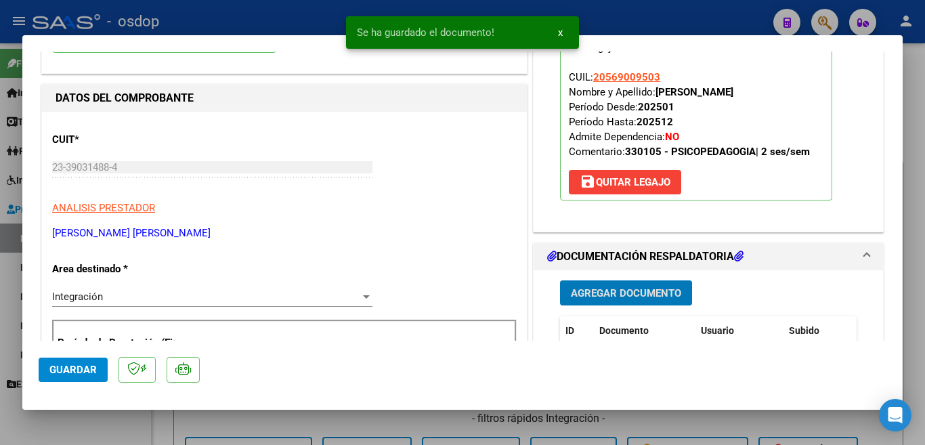
click at [96, 364] on span "Guardar" at bounding box center [72, 370] width 47 height 12
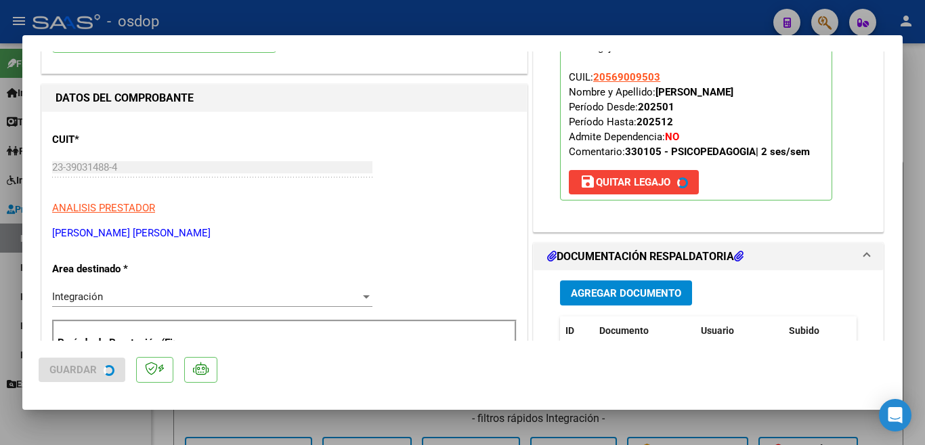
click at [36, 288] on mat-dialog-content "COMPROBANTE VER COMPROBANTE ESTADO: Recibida. En proceso de confirmacion/acepta…" at bounding box center [462, 195] width 881 height 289
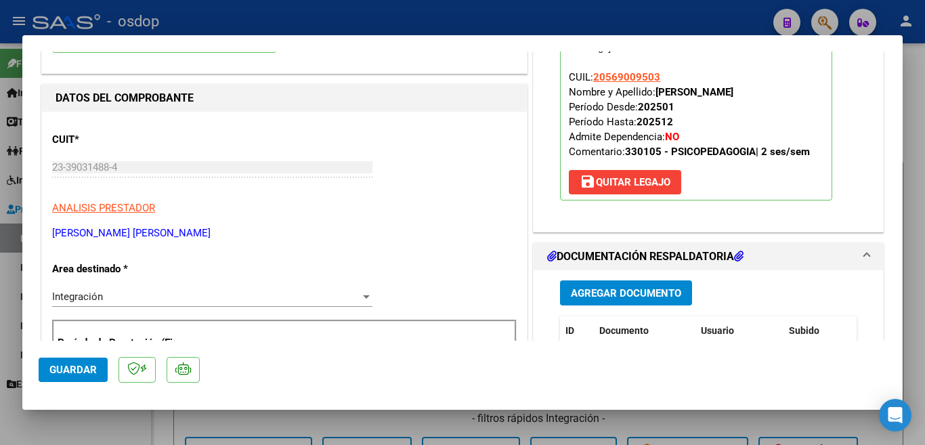
click at [0, 100] on div at bounding box center [462, 222] width 925 height 445
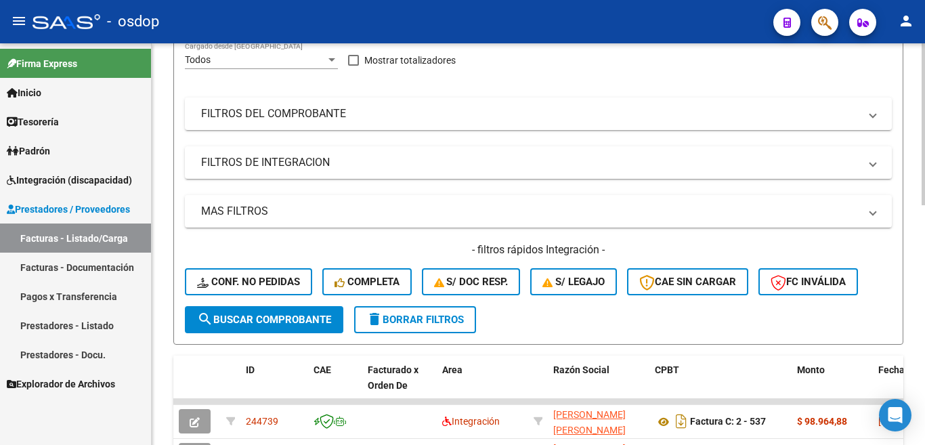
scroll to position [271, 0]
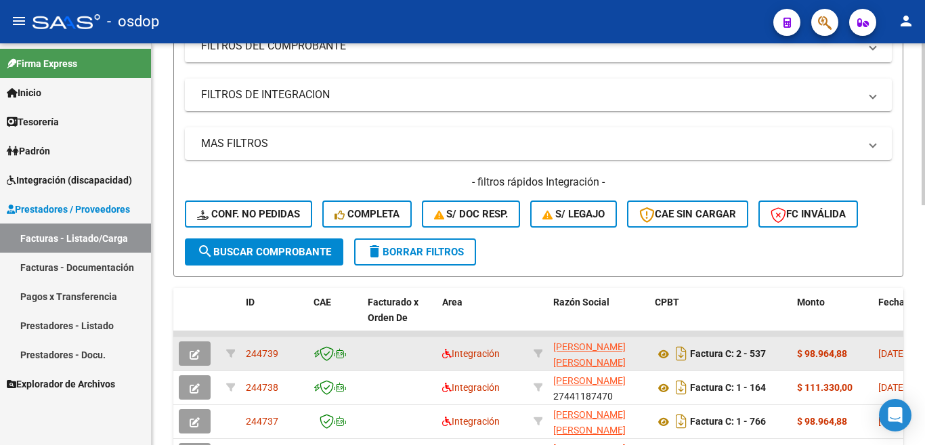
click at [272, 348] on span "244739" at bounding box center [262, 353] width 33 height 11
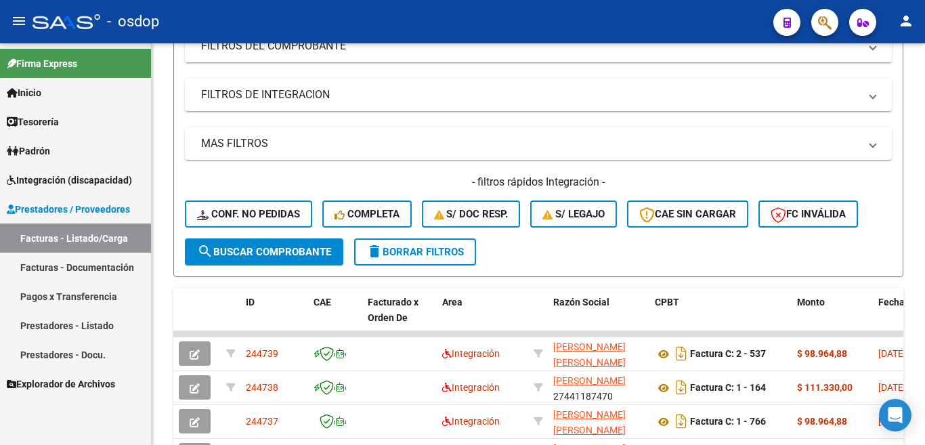
copy span "244739"
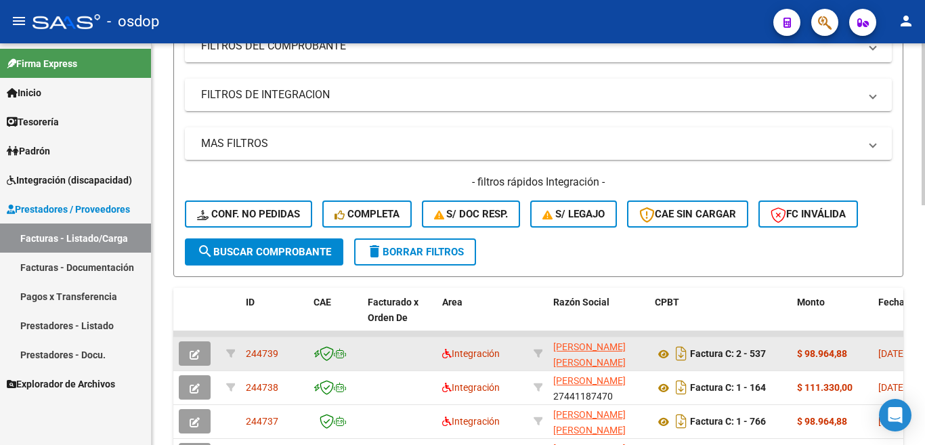
copy span "244739"
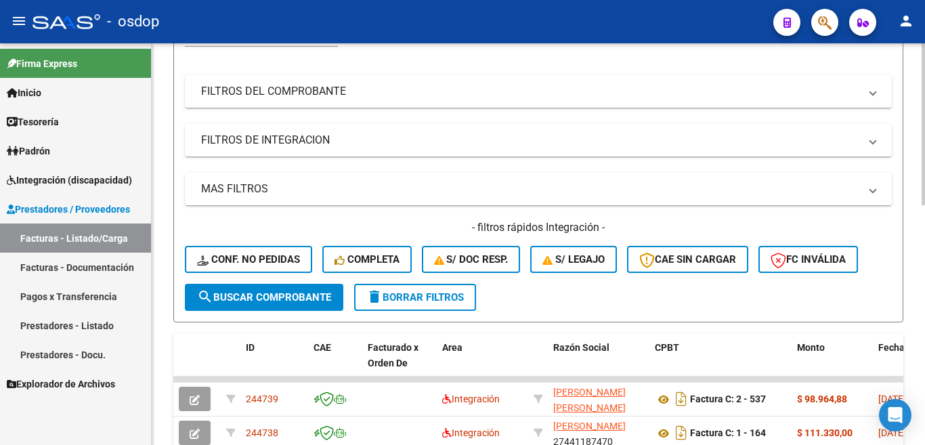
scroll to position [135, 0]
